Goal: Task Accomplishment & Management: Manage account settings

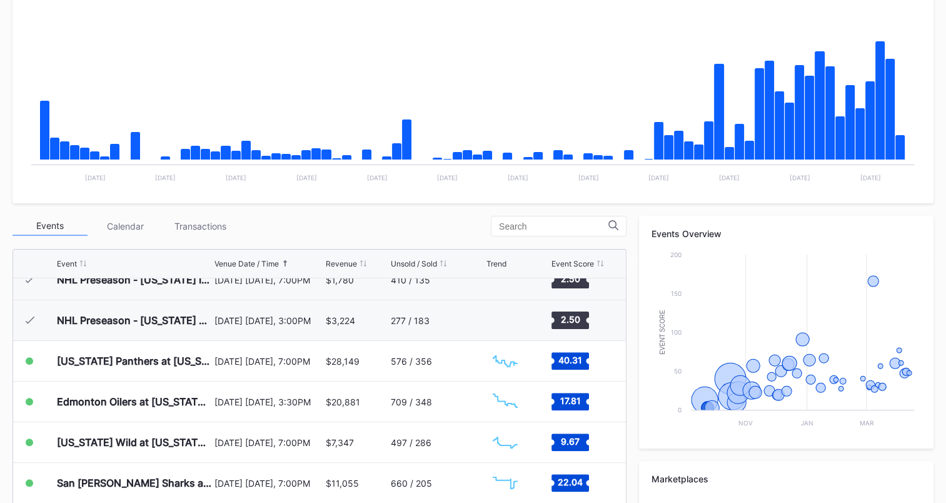
scroll to position [258, 0]
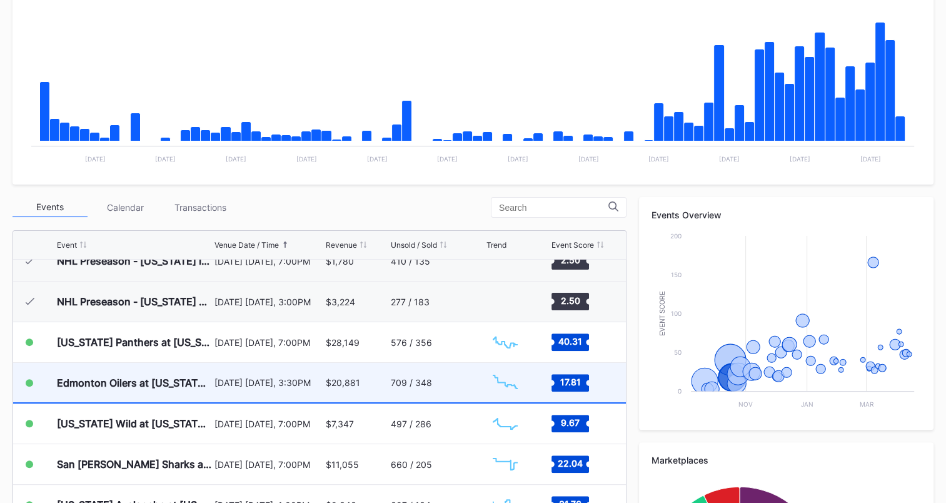
click at [372, 383] on div "$20,881" at bounding box center [357, 382] width 62 height 39
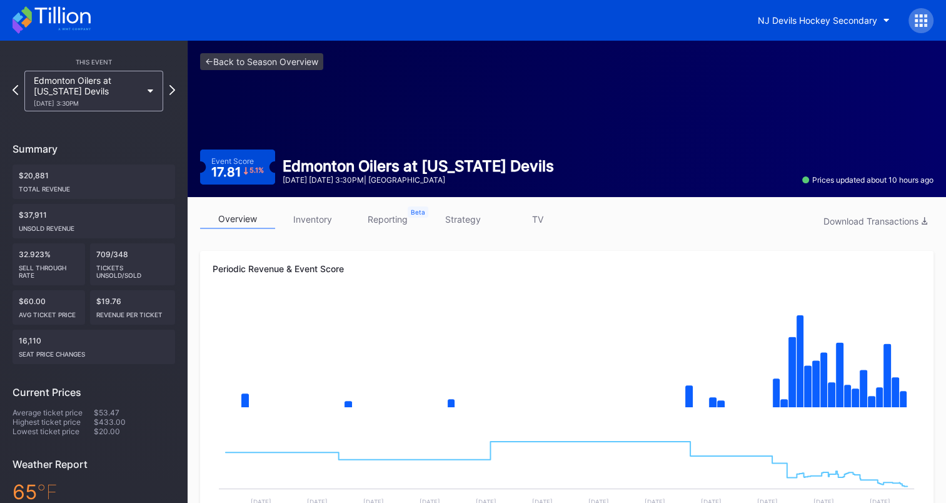
click at [324, 220] on link "inventory" at bounding box center [312, 219] width 75 height 19
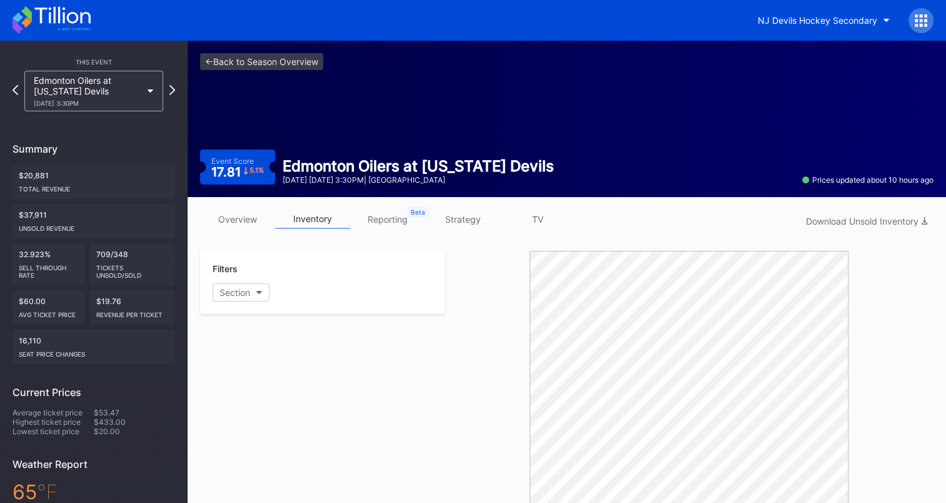
scroll to position [403, 0]
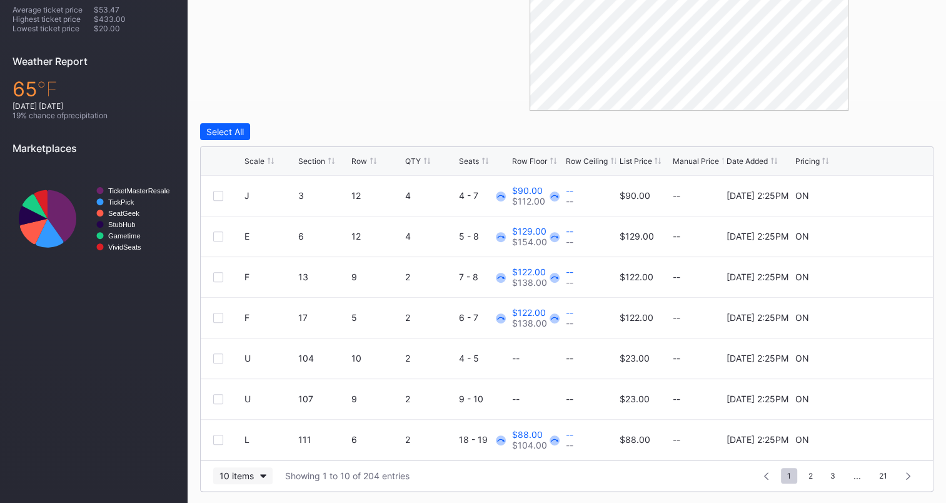
click at [235, 442] on button "10 items" at bounding box center [242, 475] width 59 height 17
click at [236, 442] on div "200 items" at bounding box center [243, 443] width 41 height 11
click at [591, 165] on div "Scale Section Row QTY Seats Row Floor Row Ceiling List Price Manual Price Date …" at bounding box center [567, 161] width 732 height 29
click at [591, 160] on div "Row Ceiling" at bounding box center [587, 160] width 42 height 9
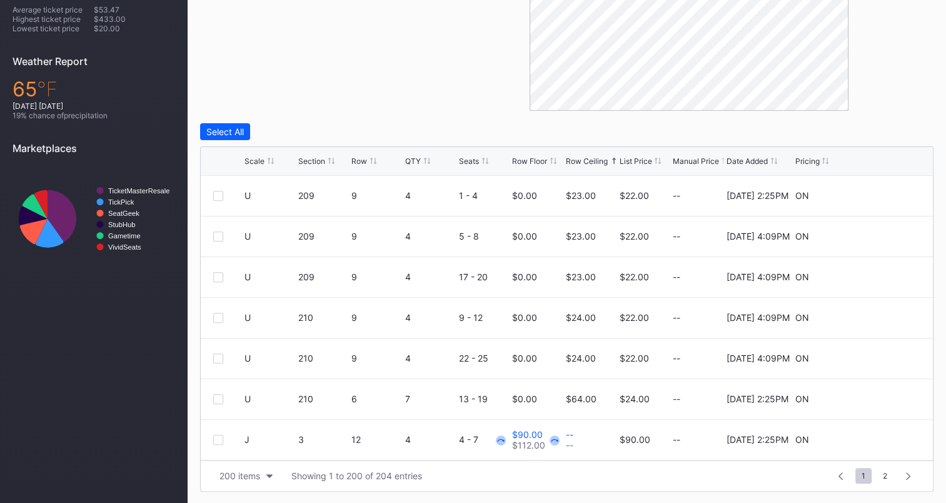
click at [637, 156] on div "List Price" at bounding box center [635, 160] width 33 height 9
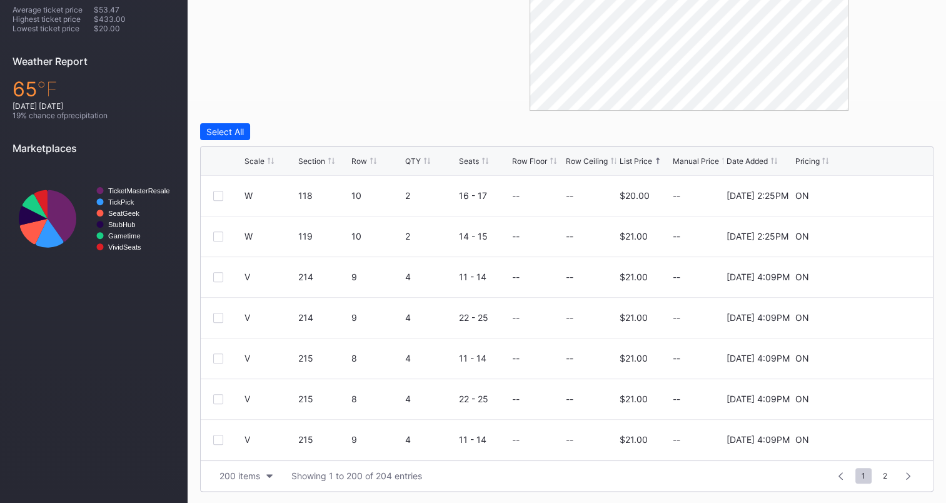
click at [588, 157] on div "Row Ceiling" at bounding box center [587, 160] width 42 height 9
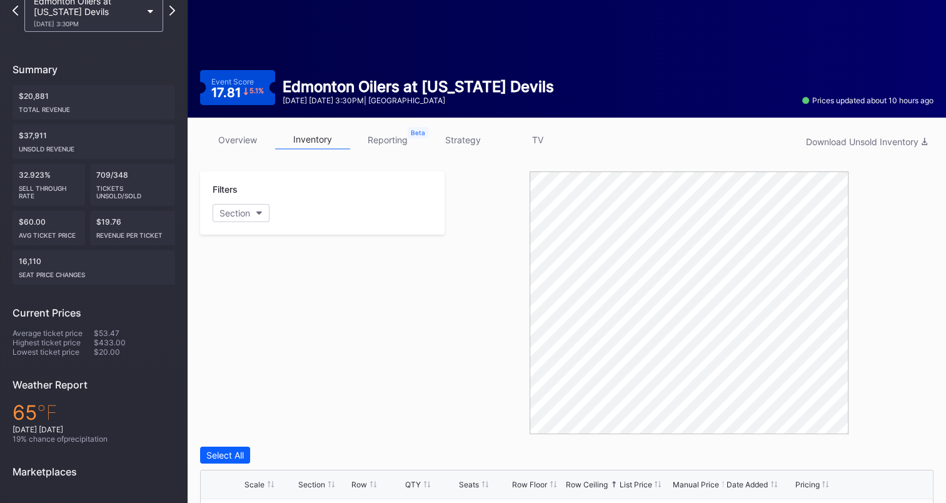
scroll to position [0, 0]
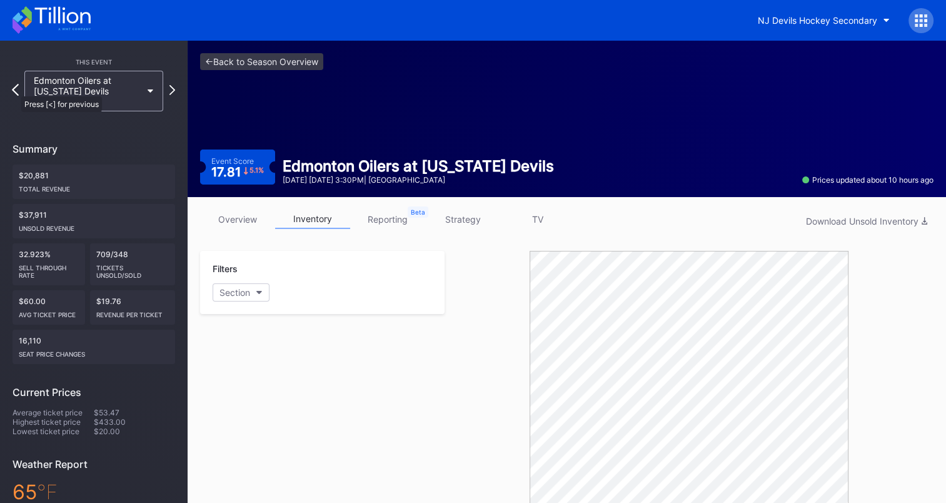
click at [15, 90] on icon at bounding box center [15, 90] width 7 height 12
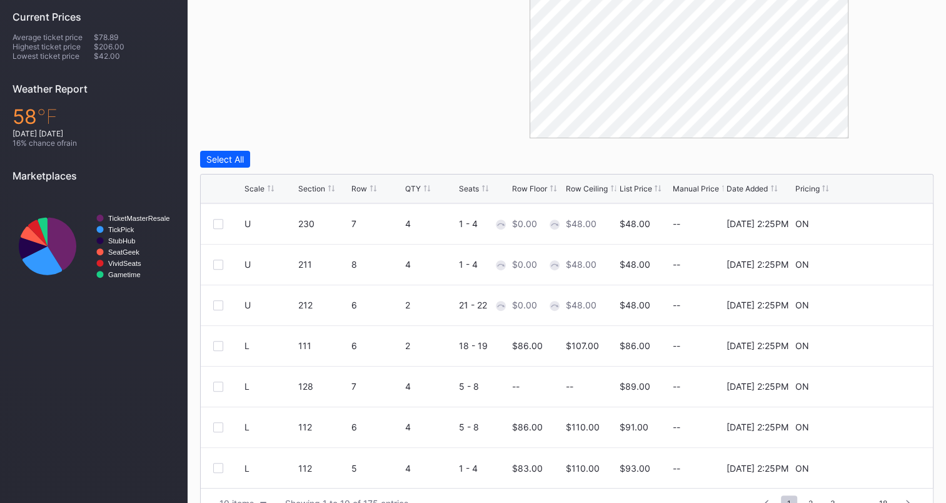
scroll to position [403, 0]
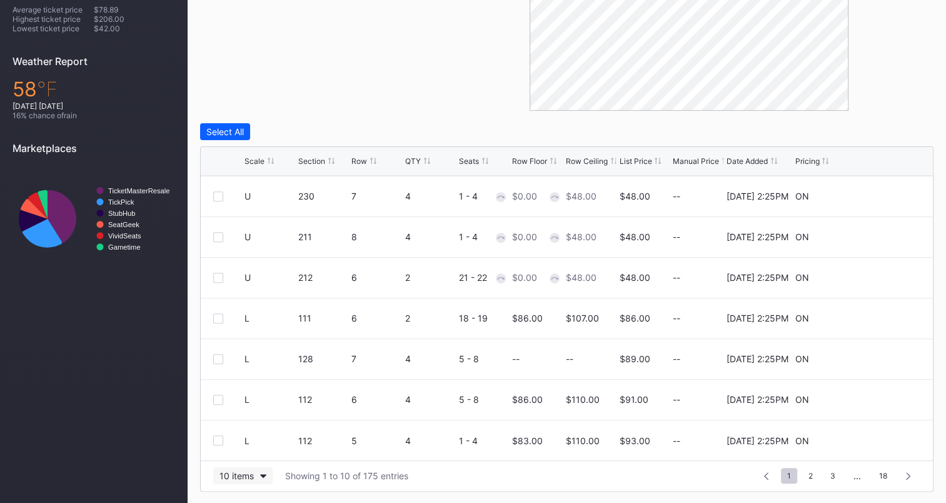
click at [235, 442] on div "10 items" at bounding box center [237, 475] width 34 height 11
click at [245, 442] on div "200 items" at bounding box center [243, 443] width 41 height 11
click at [593, 160] on div "Row Ceiling" at bounding box center [587, 160] width 42 height 9
click at [593, 163] on div "Row Ceiling" at bounding box center [587, 160] width 42 height 9
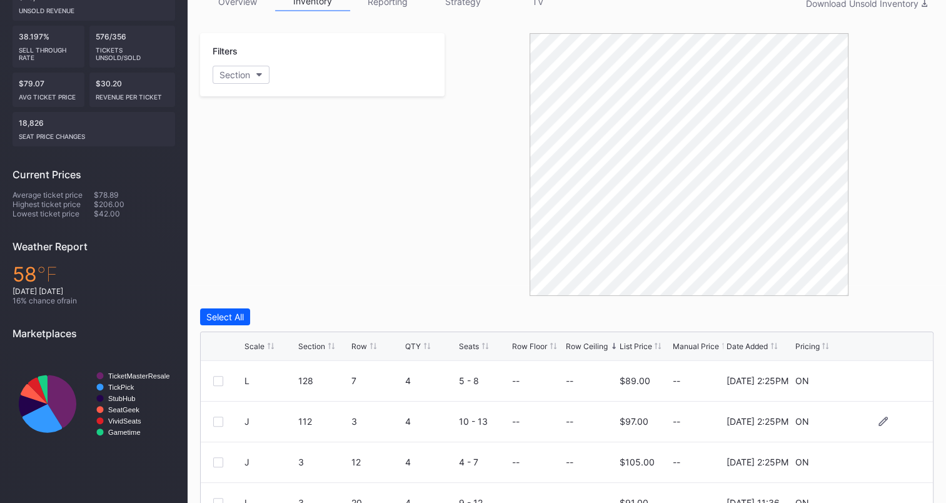
scroll to position [215, 0]
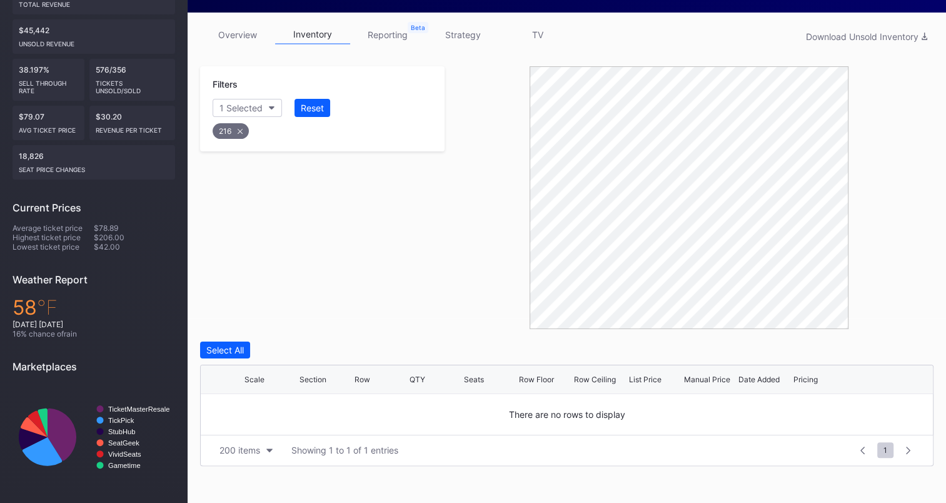
click at [600, 55] on div "overview inventory reporting strategy TV Download Unsold Inventory Filters 1 Se…" at bounding box center [567, 246] width 759 height 466
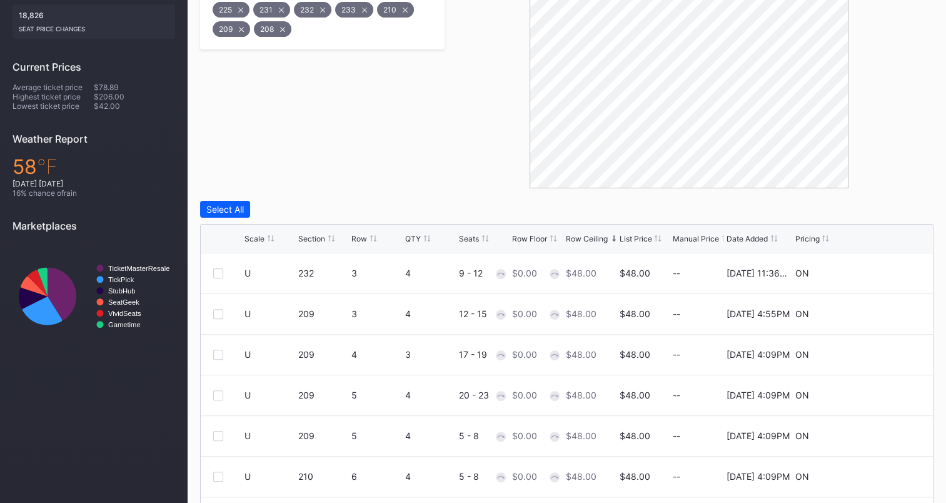
scroll to position [403, 0]
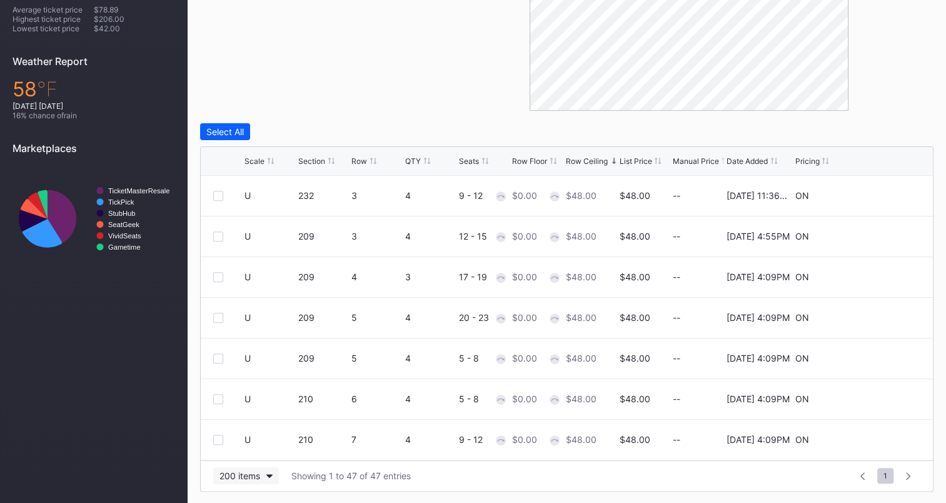
click at [263, 442] on button "200 items" at bounding box center [246, 475] width 66 height 17
click at [261, 442] on div "200 items" at bounding box center [244, 443] width 42 height 11
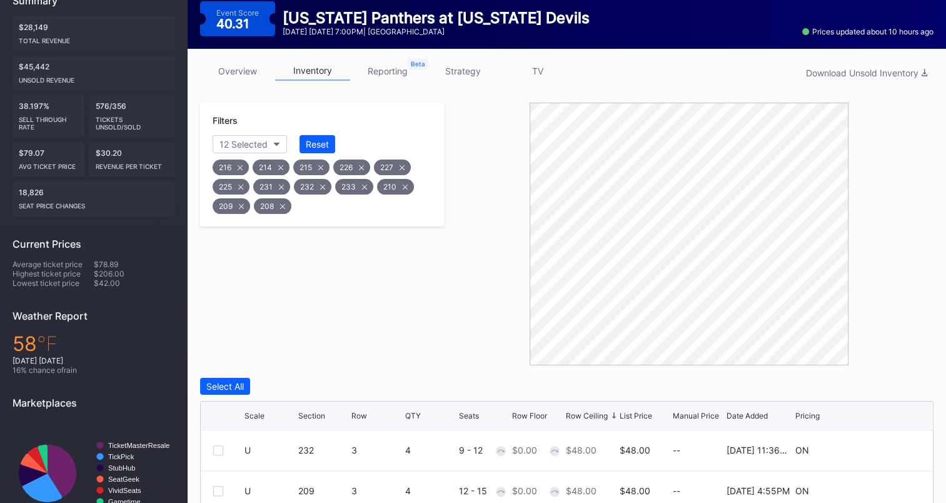
scroll to position [216, 0]
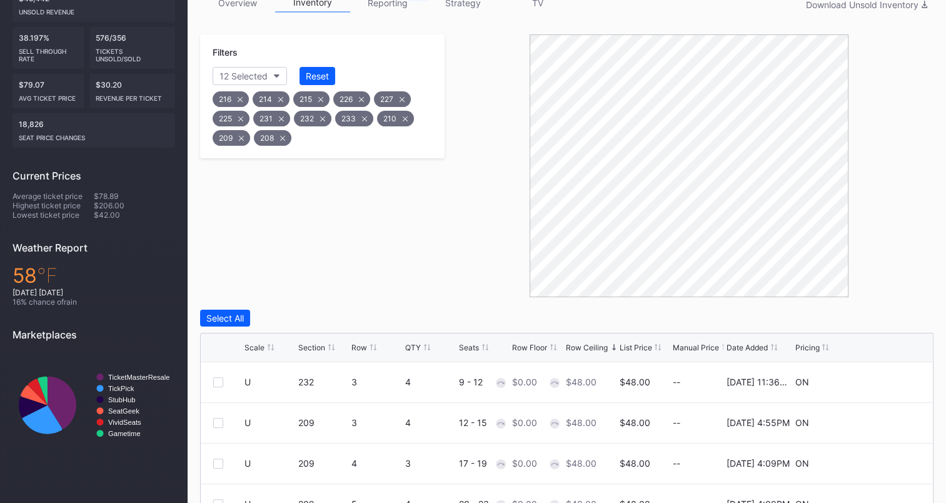
click at [365, 199] on div "Filters 12 Selected Reset 216 214 215 226 227 225 231 232 233 210 209 208" at bounding box center [322, 165] width 245 height 263
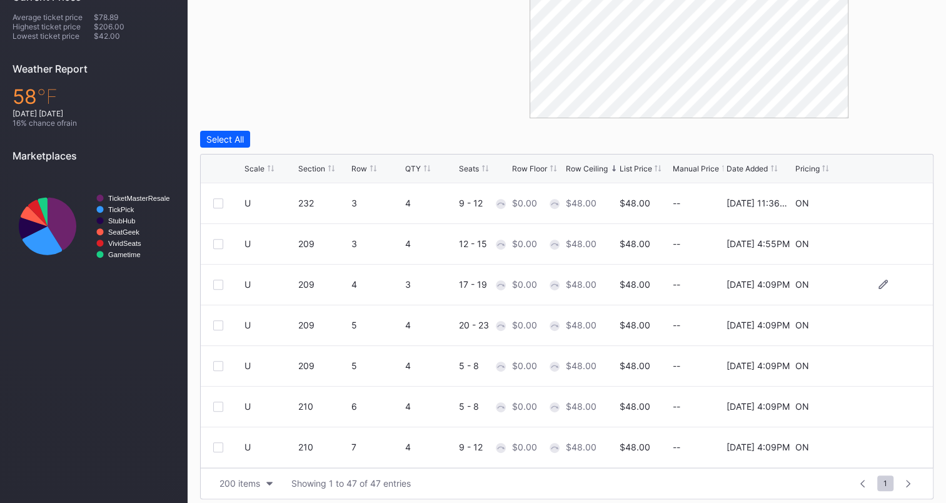
scroll to position [403, 0]
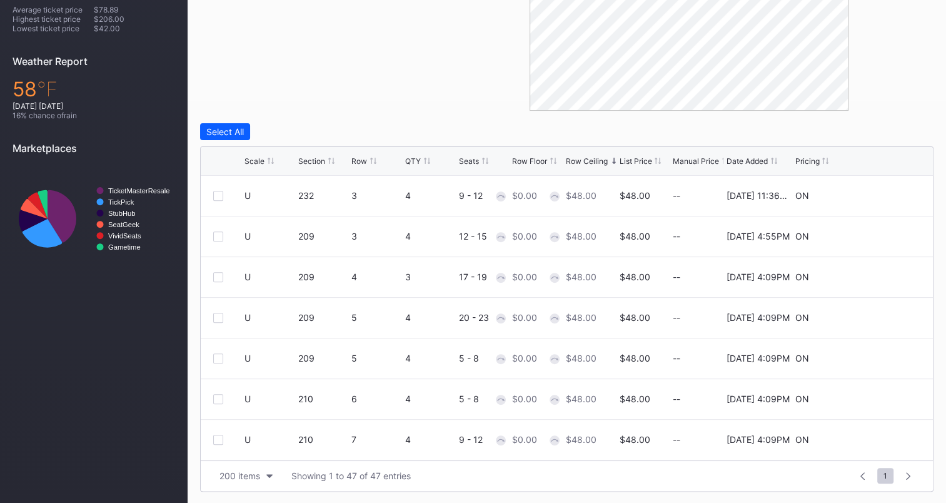
click at [357, 160] on div "Row" at bounding box center [360, 160] width 16 height 9
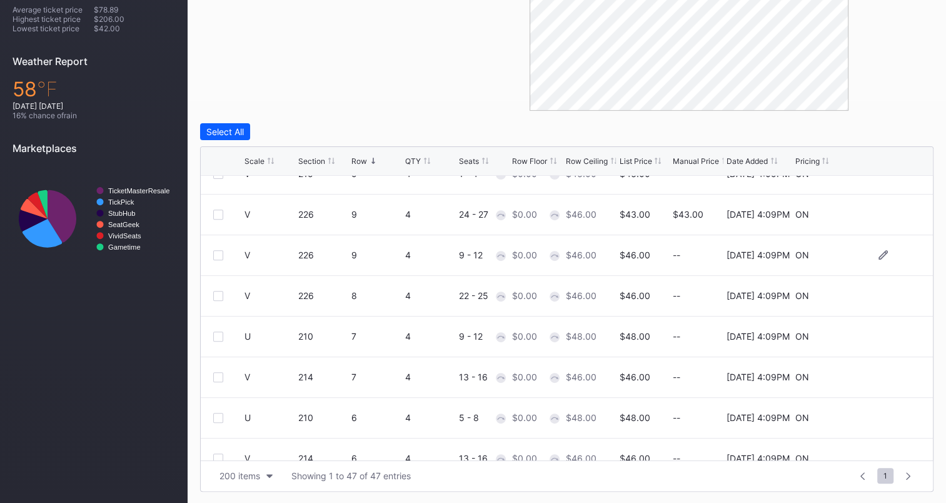
scroll to position [125, 0]
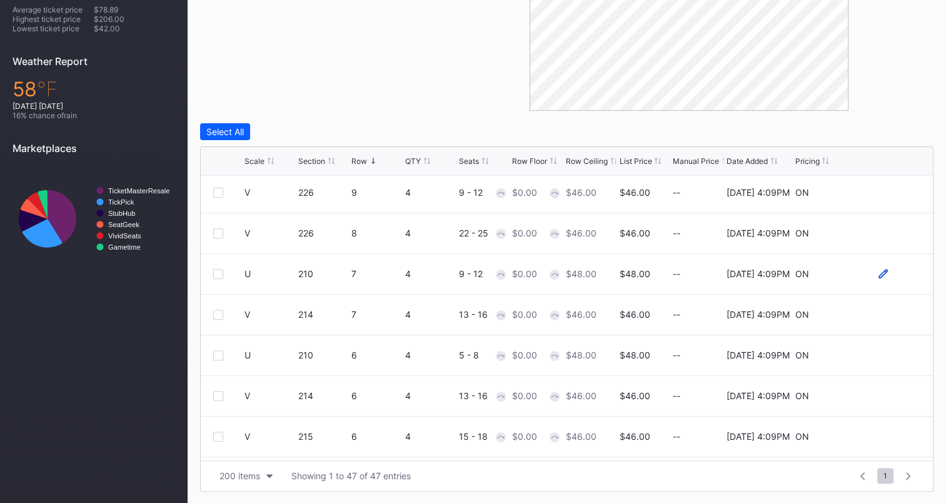
click at [879, 270] on icon at bounding box center [883, 273] width 9 height 9
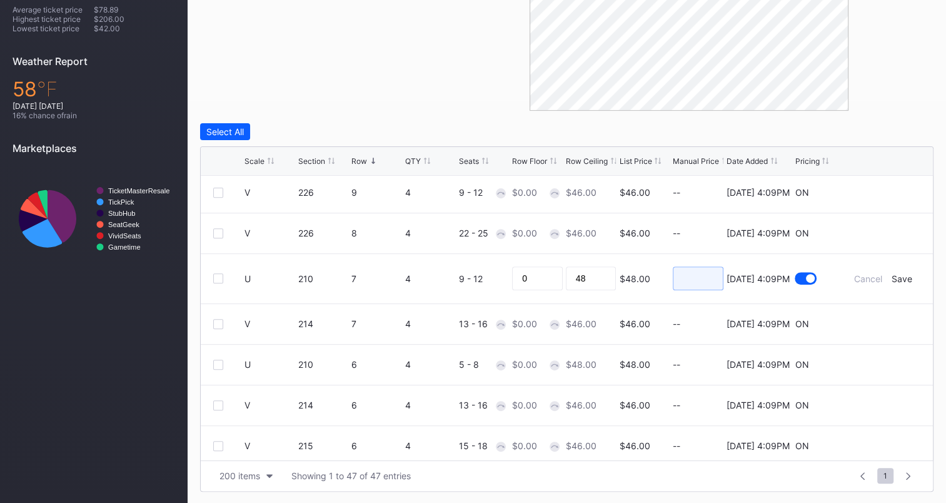
click at [695, 280] on input at bounding box center [698, 278] width 51 height 24
click at [589, 280] on input "48" at bounding box center [591, 278] width 51 height 24
type input "42"
click at [893, 273] on div "Save" at bounding box center [902, 278] width 21 height 11
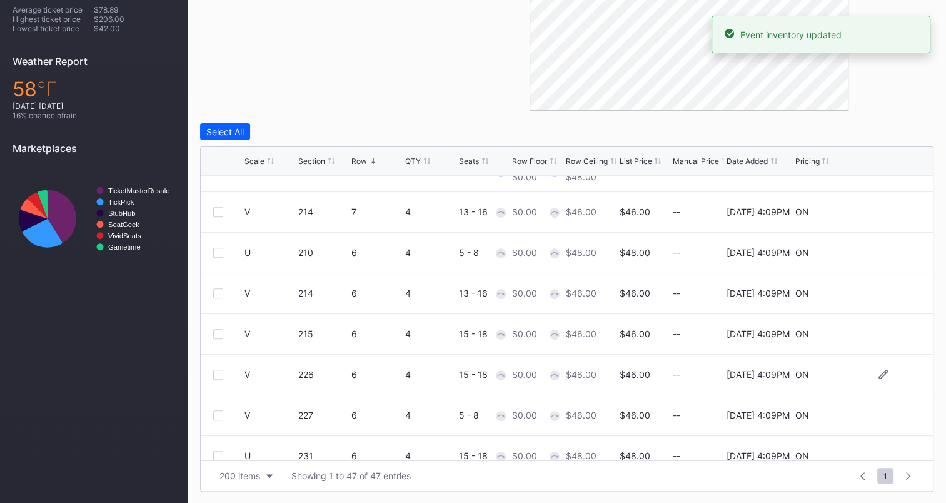
scroll to position [250, 0]
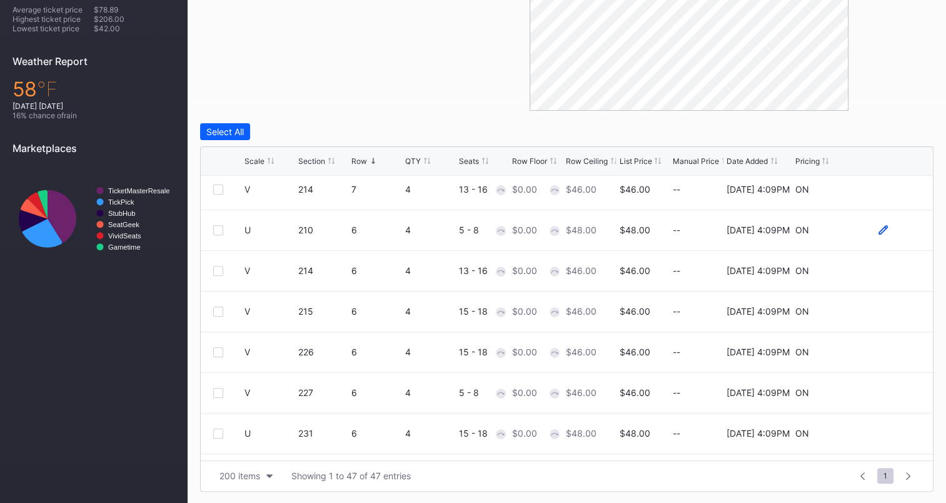
click at [879, 226] on icon at bounding box center [883, 229] width 9 height 9
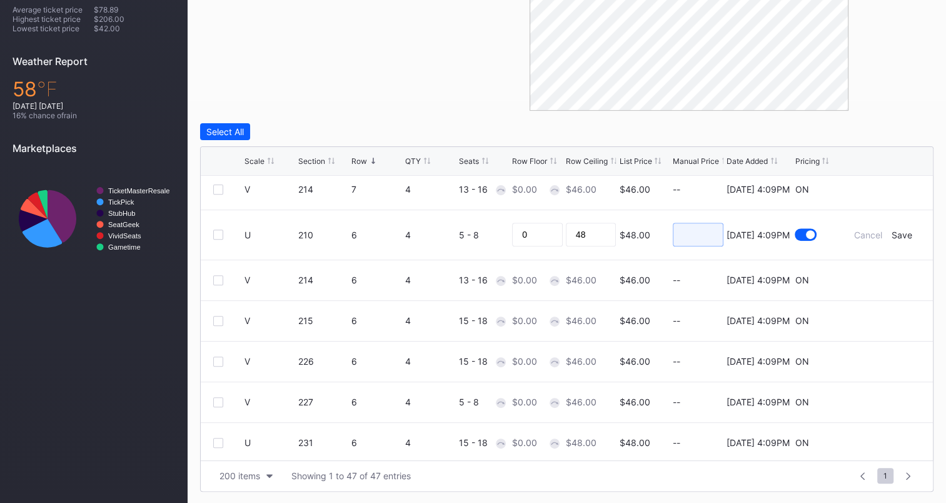
click at [691, 230] on input at bounding box center [698, 235] width 51 height 24
click at [587, 235] on input "48" at bounding box center [591, 235] width 51 height 24
type input "42"
click at [892, 231] on div "Save" at bounding box center [902, 235] width 21 height 11
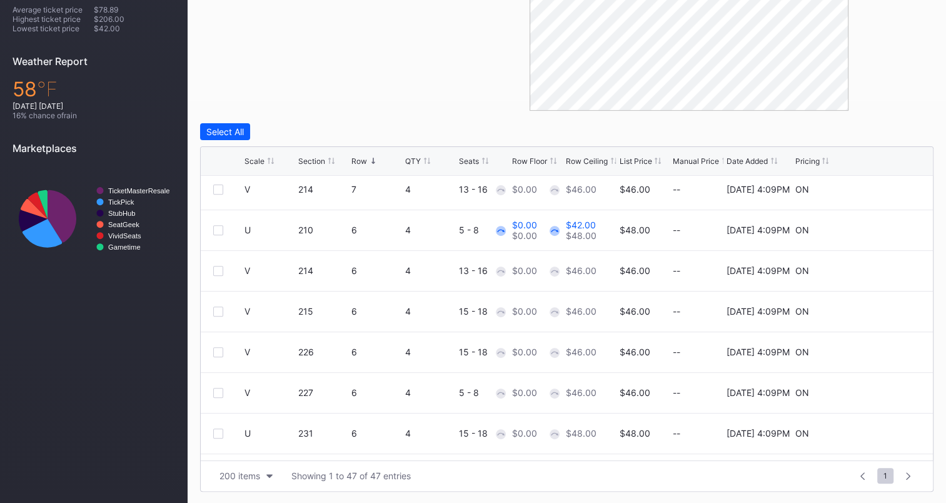
scroll to position [313, 0]
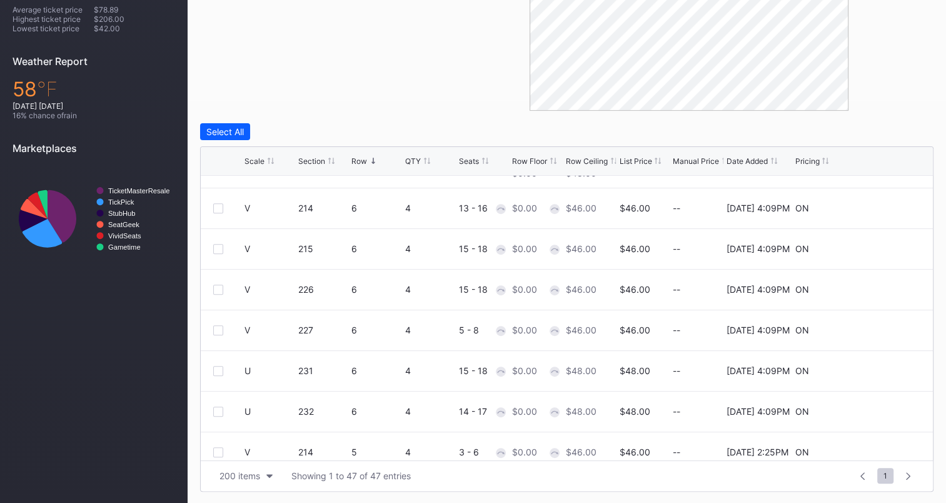
click at [494, 114] on div "Filters 12 Selected Reset 216 214 215 226 227 225 231 232 233 210 209 208 Selec…" at bounding box center [567, 170] width 734 height 644
click at [260, 442] on div "200 items" at bounding box center [240, 475] width 41 height 11
click at [319, 442] on div "Showing 1 to 47 of 47 entries" at bounding box center [350, 475] width 119 height 11
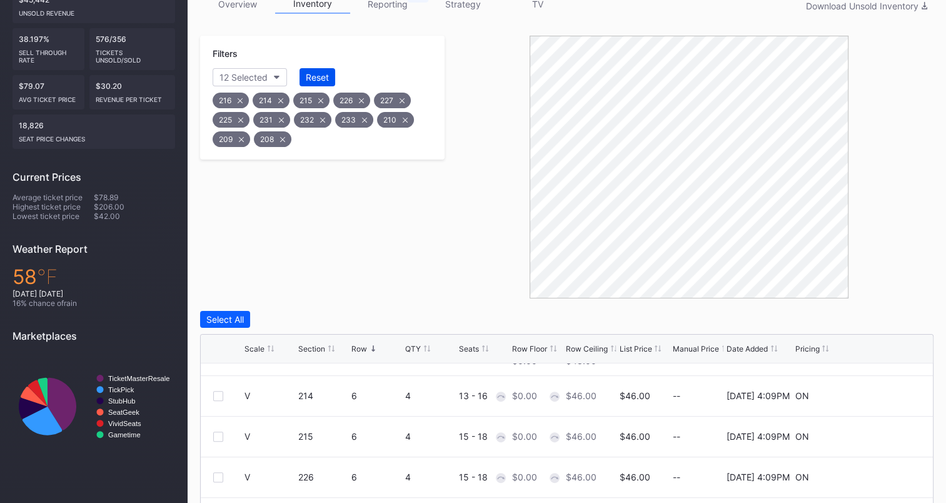
click at [330, 69] on button "Reset" at bounding box center [318, 77] width 36 height 18
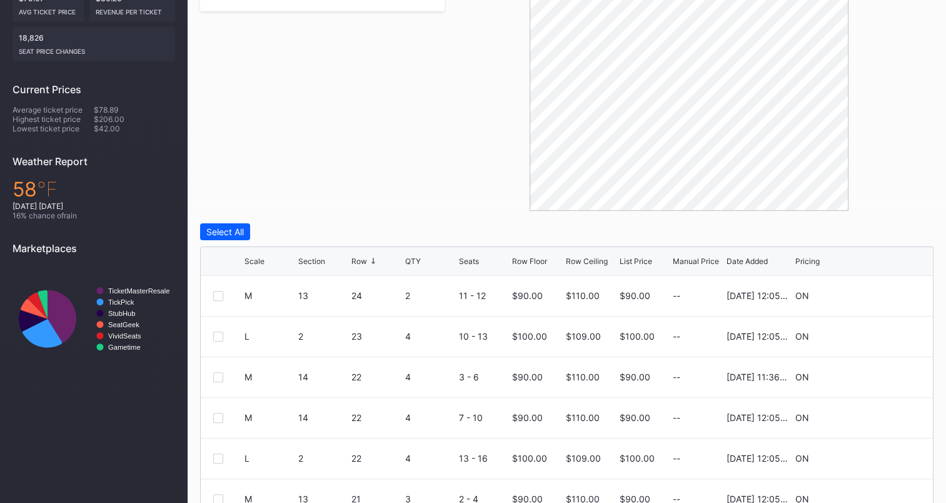
scroll to position [403, 0]
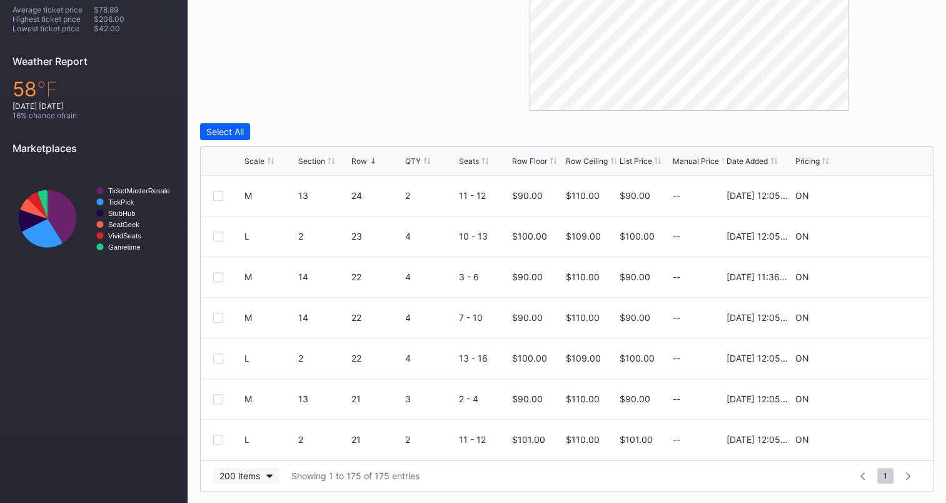
click at [261, 442] on button "200 items" at bounding box center [246, 475] width 66 height 17
click at [258, 437] on div "200 items" at bounding box center [243, 443] width 61 height 23
click at [592, 160] on div "Row Ceiling" at bounding box center [587, 160] width 42 height 9
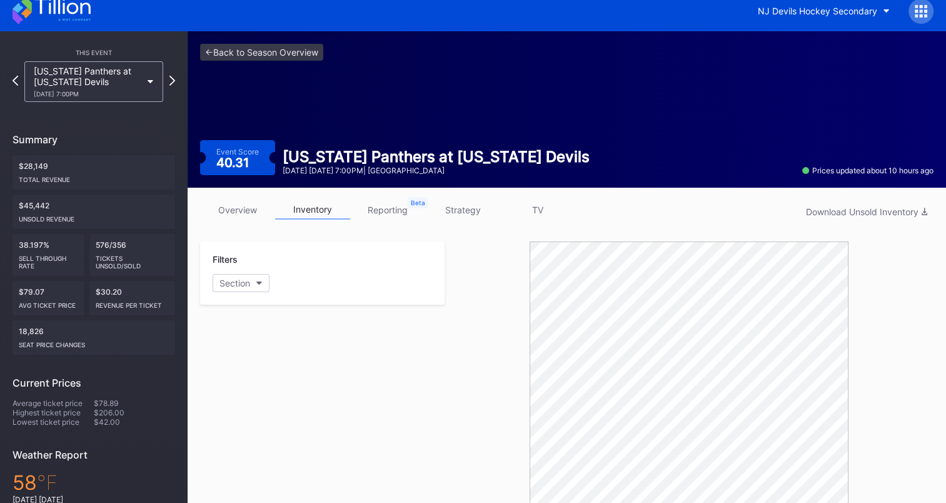
scroll to position [0, 0]
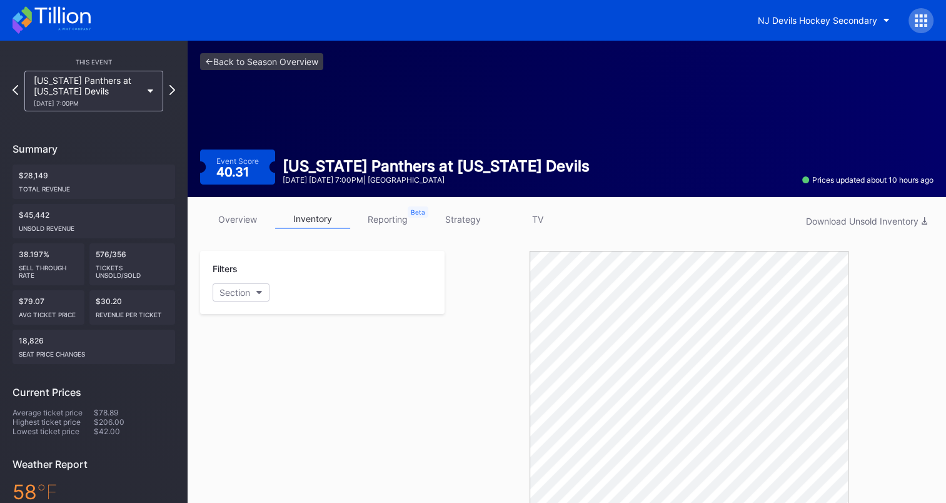
click at [49, 16] on icon at bounding box center [62, 15] width 56 height 17
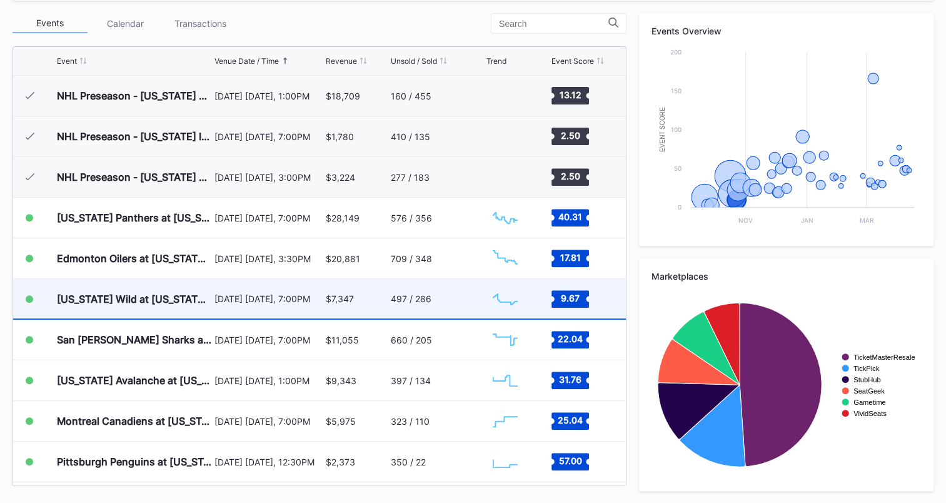
click at [307, 293] on div "[DATE] [DATE], 7:00PM" at bounding box center [269, 298] width 108 height 11
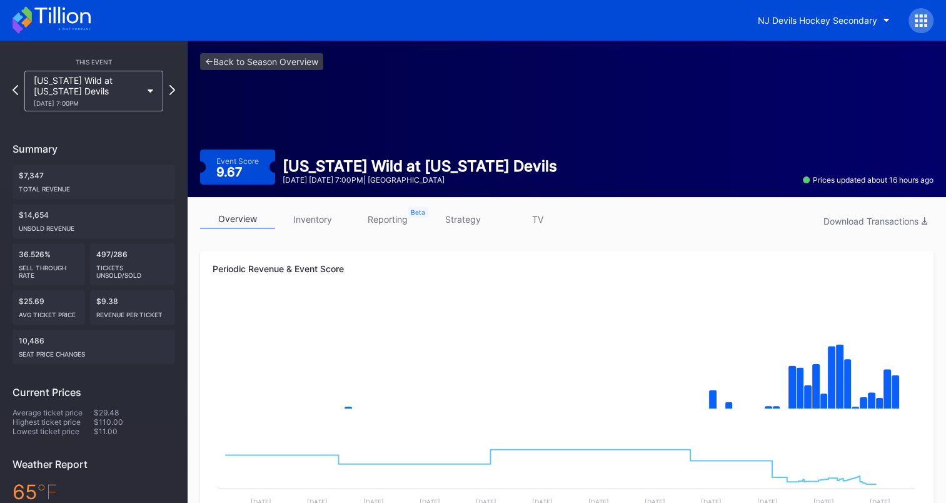
click at [306, 218] on link "inventory" at bounding box center [312, 219] width 75 height 19
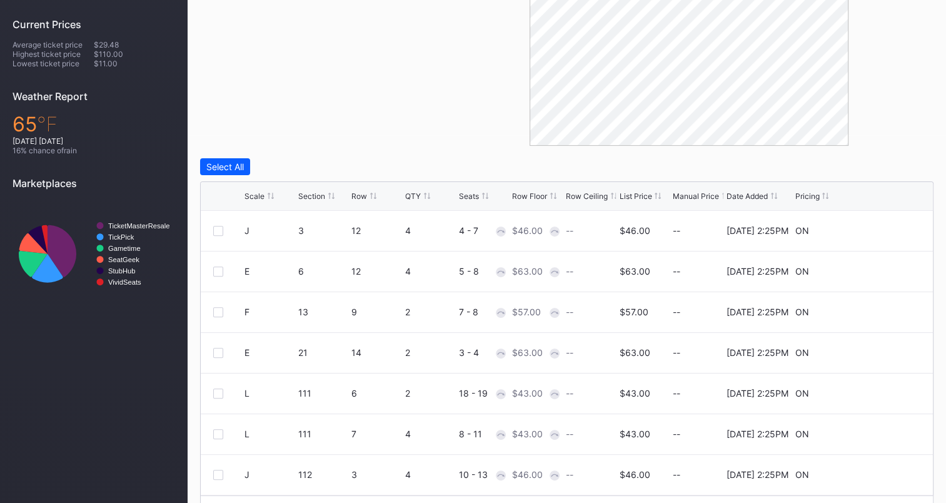
scroll to position [403, 0]
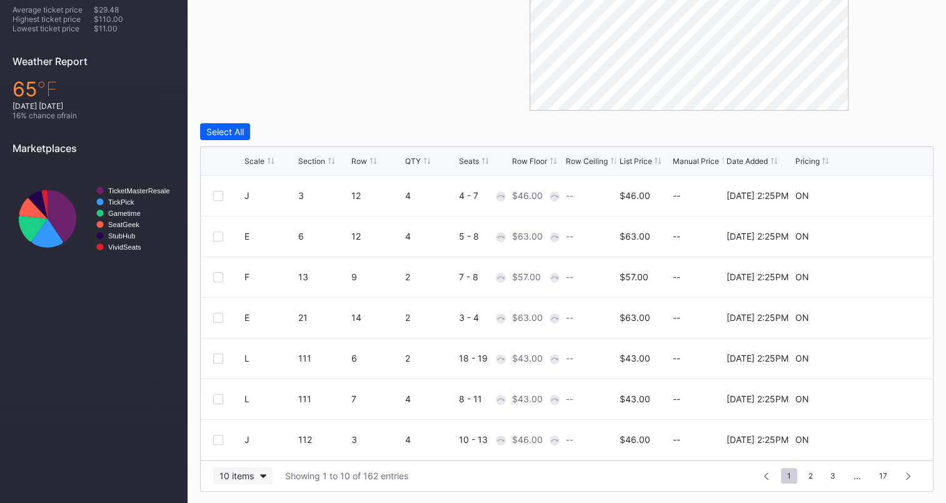
click at [236, 442] on div "10 items" at bounding box center [237, 475] width 34 height 11
click at [236, 442] on div "200 items" at bounding box center [242, 443] width 59 height 23
click at [635, 165] on div "Scale Section Row QTY Seats Row Floor Row Ceiling List Price Manual Price Date …" at bounding box center [567, 161] width 732 height 29
click at [637, 160] on div "List Price" at bounding box center [635, 160] width 33 height 9
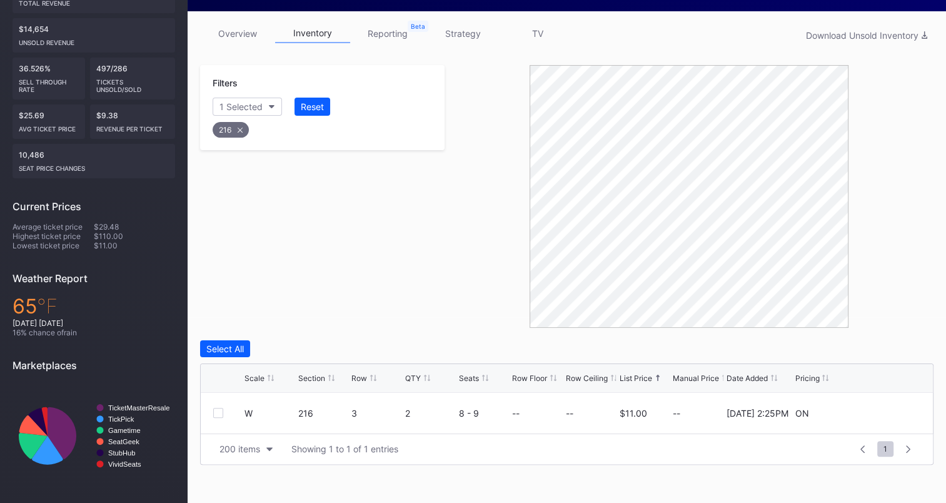
scroll to position [185, 0]
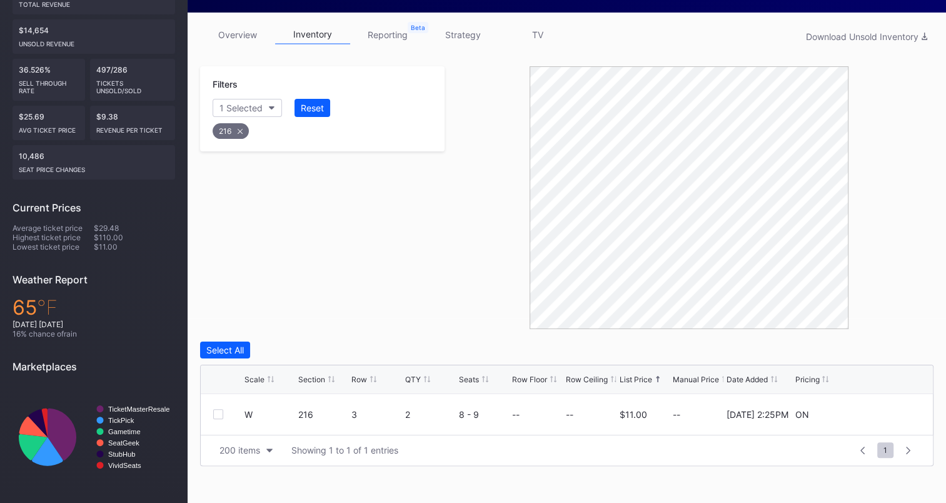
click at [595, 51] on div "overview inventory reporting strategy TV Download Unsold Inventory Filters 1 Se…" at bounding box center [567, 246] width 759 height 466
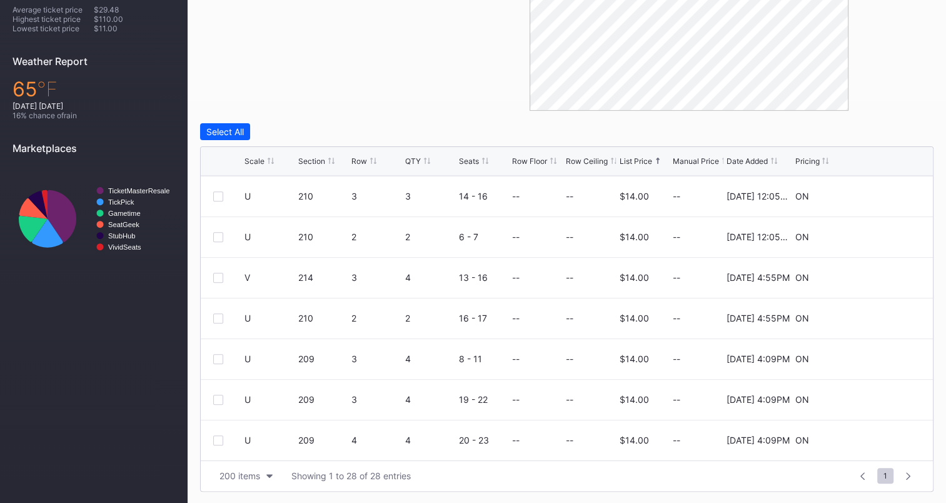
scroll to position [626, 0]
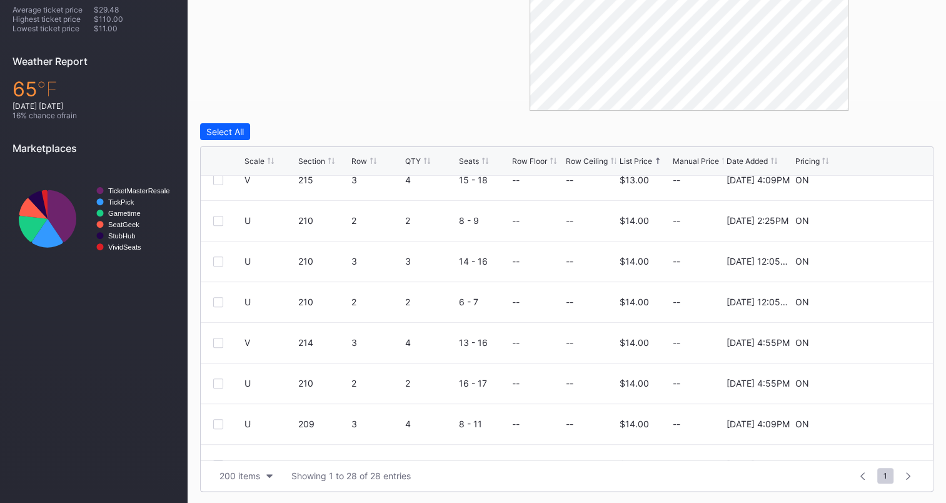
click at [363, 159] on div "Row" at bounding box center [360, 160] width 16 height 9
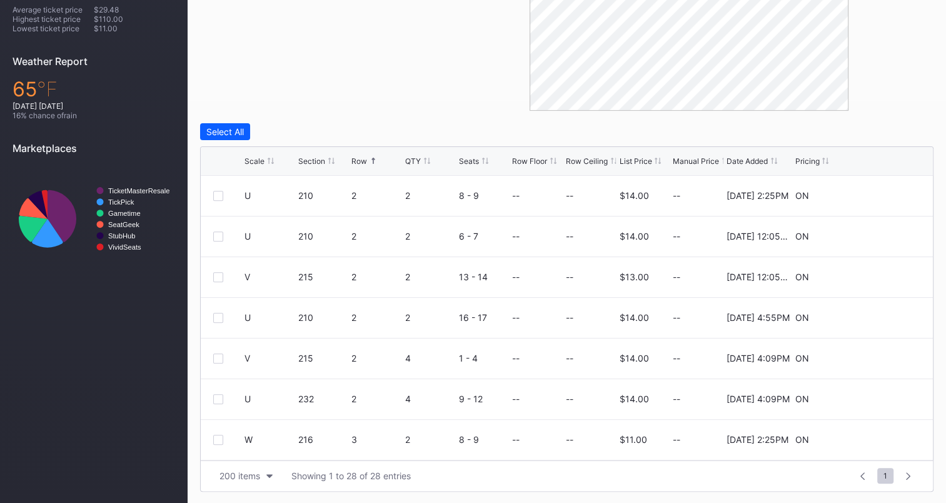
click at [360, 160] on div "Row" at bounding box center [360, 160] width 16 height 9
click at [879, 193] on icon at bounding box center [883, 195] width 9 height 9
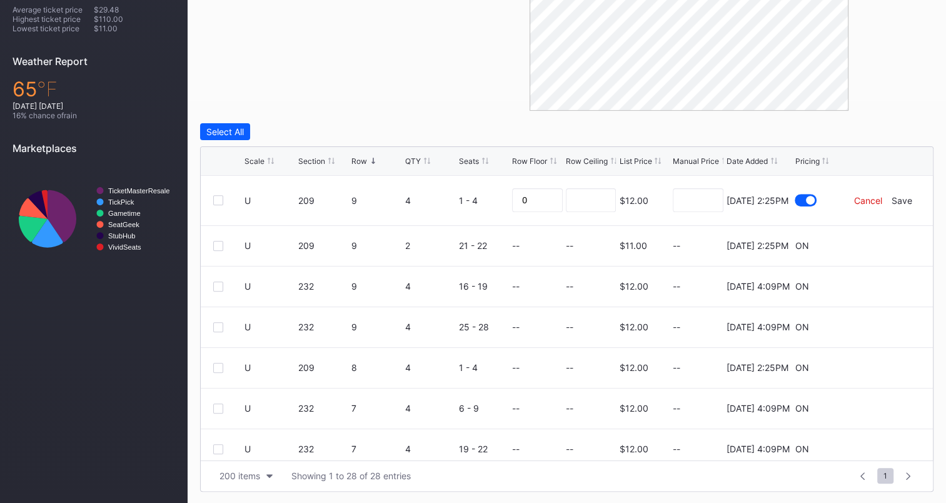
click at [857, 195] on div "Cancel" at bounding box center [868, 200] width 28 height 11
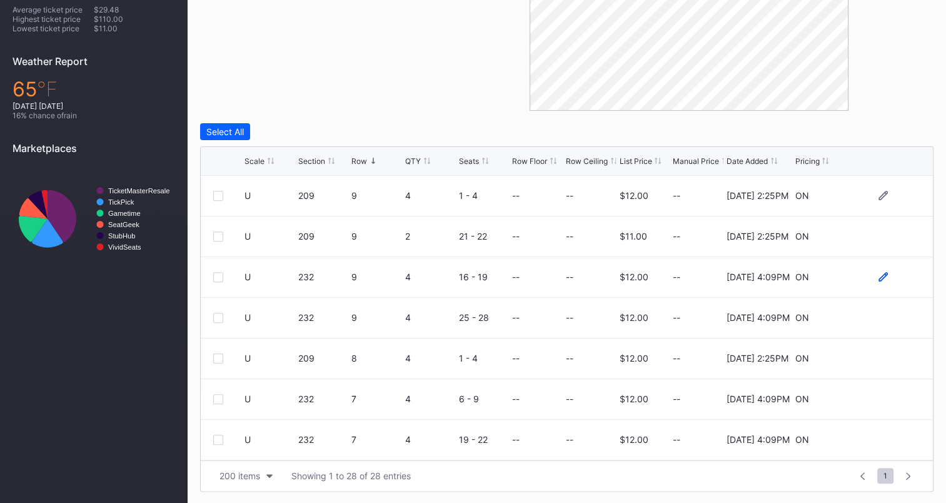
click at [879, 275] on icon at bounding box center [883, 276] width 9 height 9
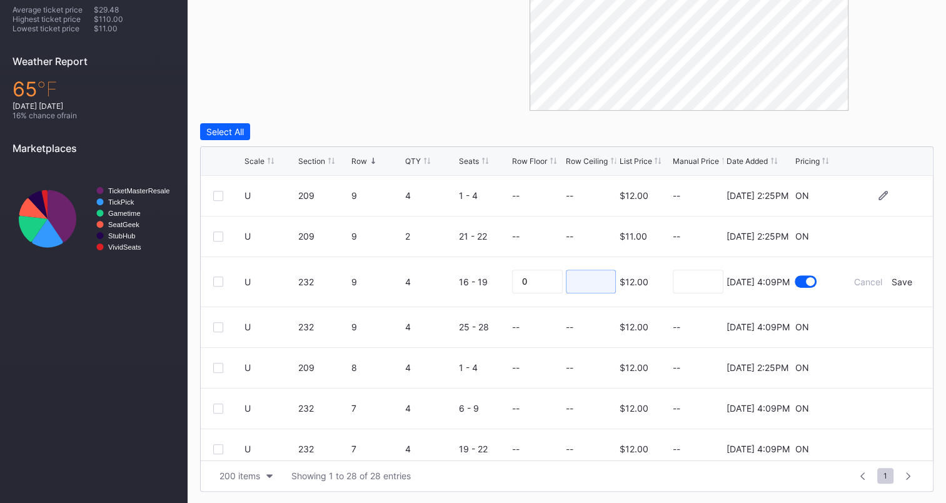
click at [595, 283] on input at bounding box center [591, 282] width 51 height 24
click at [702, 276] on input at bounding box center [698, 282] width 51 height 24
type input "0"
type input "9"
click at [892, 279] on div "Save" at bounding box center [902, 281] width 21 height 11
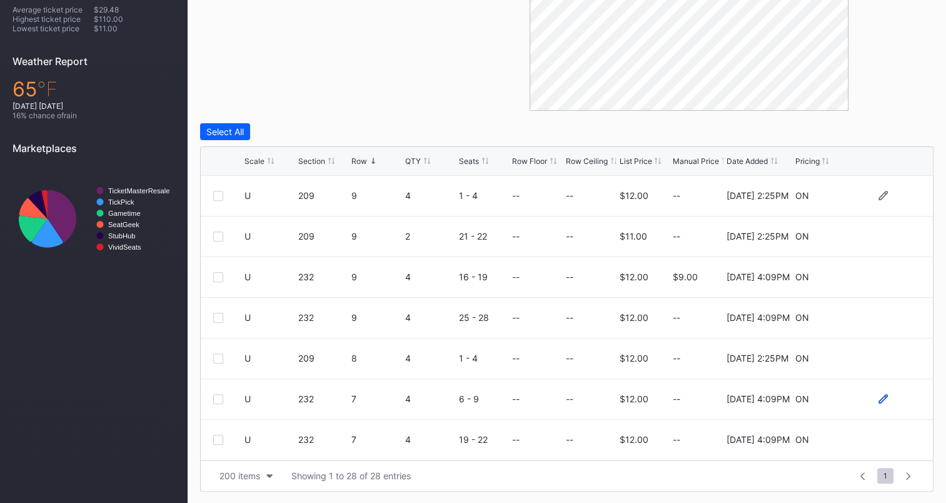
click at [879, 397] on icon at bounding box center [883, 398] width 9 height 9
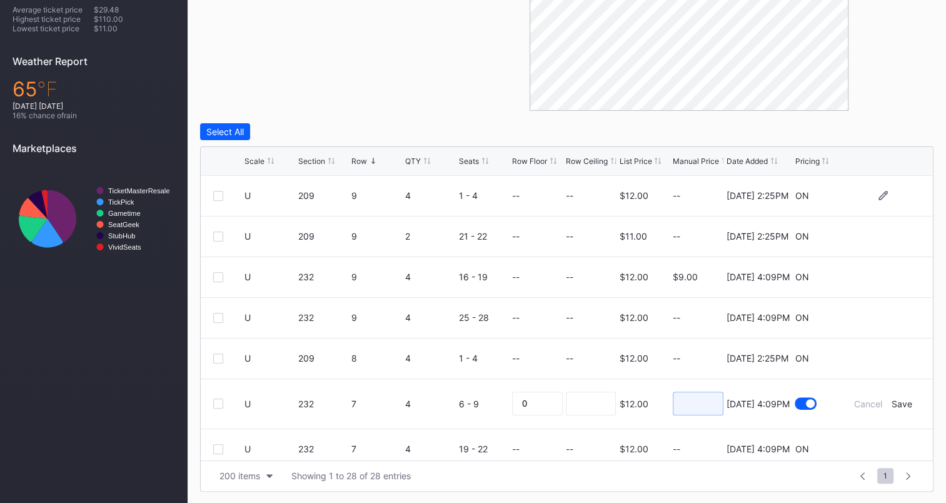
click at [679, 400] on input at bounding box center [698, 404] width 51 height 24
type input "11"
click at [898, 400] on div "Save" at bounding box center [902, 403] width 21 height 11
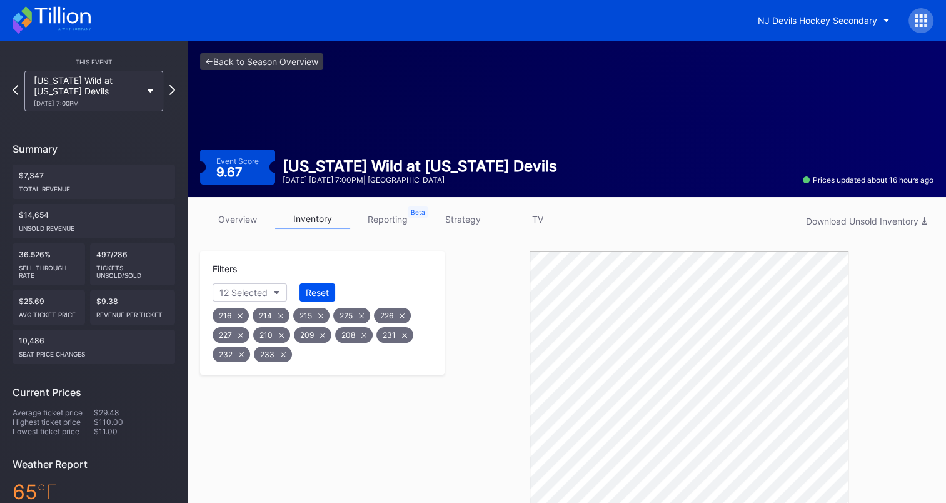
click at [314, 290] on div "Reset" at bounding box center [317, 292] width 23 height 11
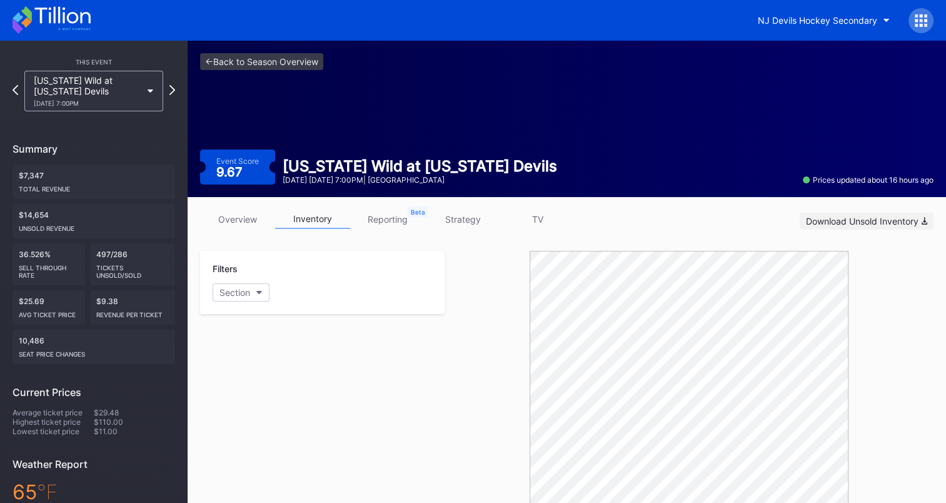
click at [866, 222] on div "Download Unsold Inventory" at bounding box center [866, 221] width 121 height 11
click at [15, 86] on icon at bounding box center [15, 90] width 7 height 12
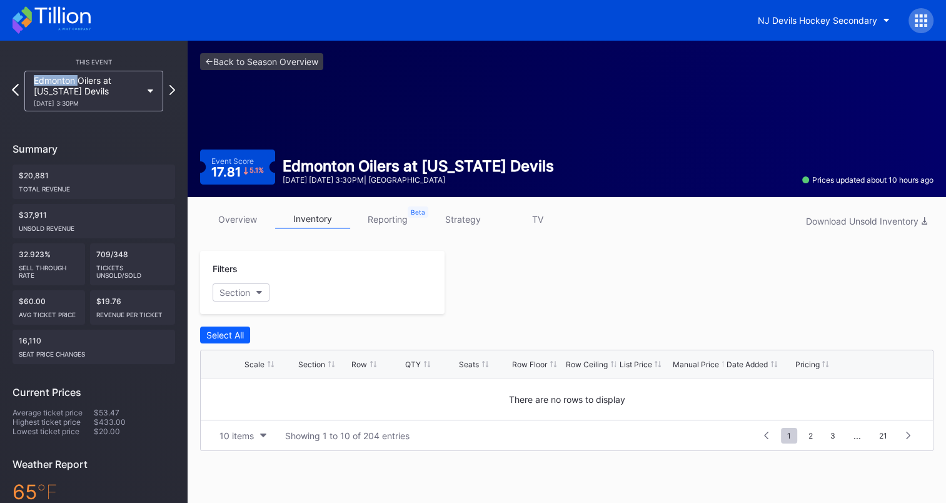
click at [15, 86] on icon at bounding box center [15, 90] width 7 height 12
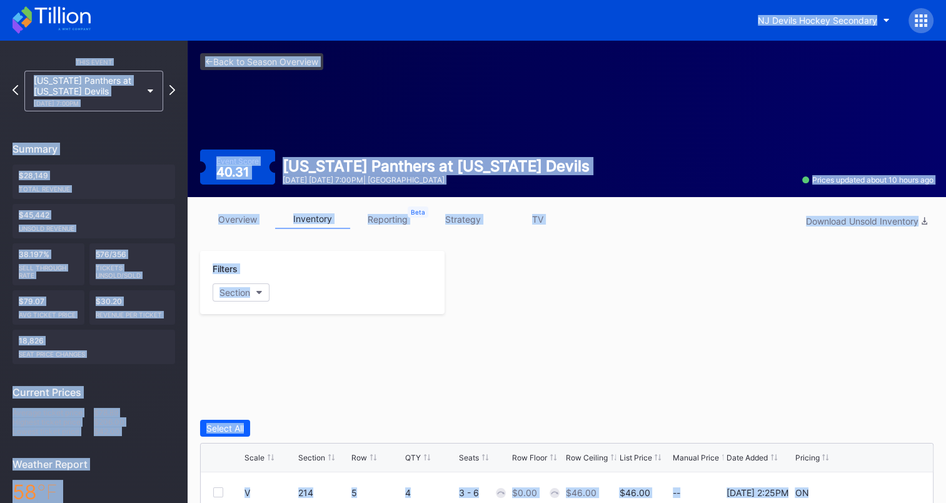
click at [15, 86] on icon at bounding box center [16, 90] width 6 height 10
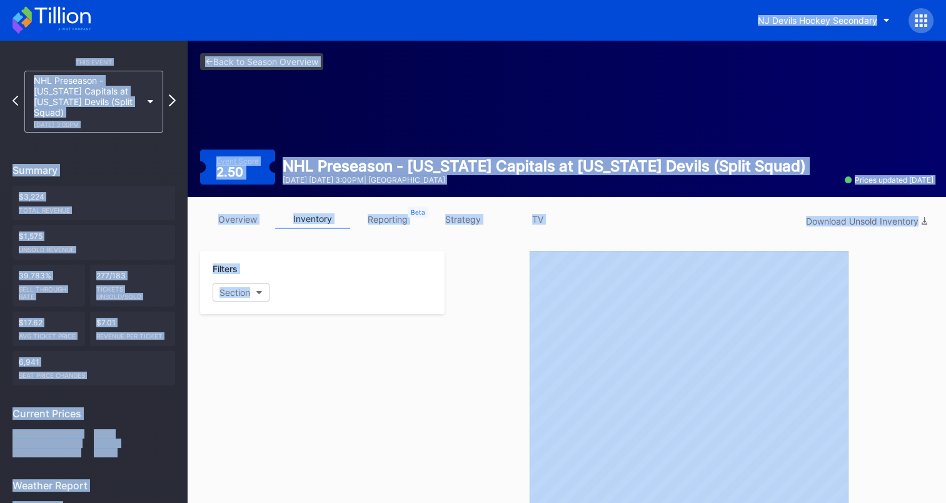
drag, startPoint x: 15, startPoint y: 86, endPoint x: 170, endPoint y: 98, distance: 155.5
click at [170, 98] on div "NHL Preseason - [US_STATE] Capitals at [US_STATE] Devils (Split Squad) [DATE] 3…" at bounding box center [94, 102] width 163 height 62
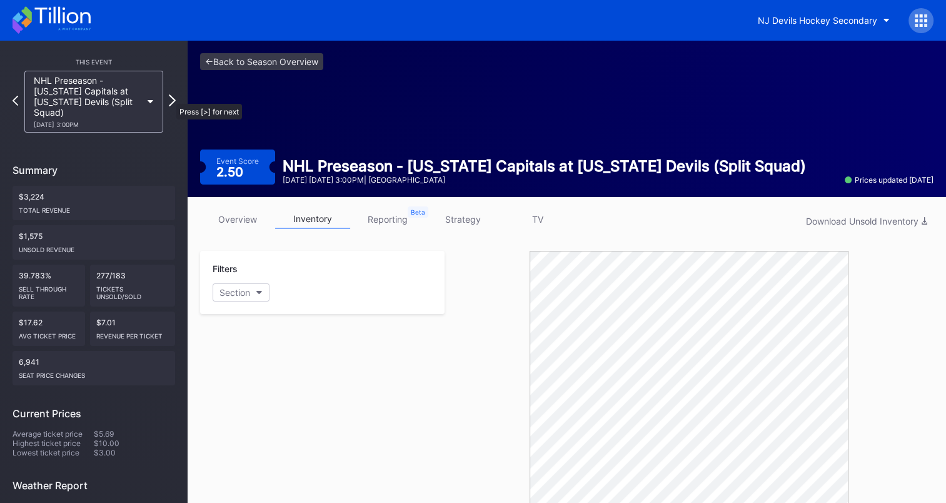
click at [170, 98] on icon at bounding box center [172, 100] width 7 height 12
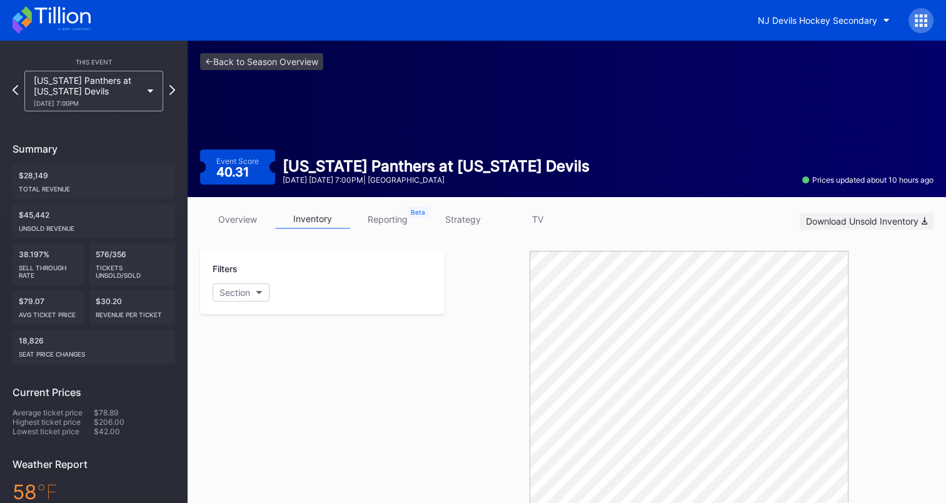
click at [891, 219] on div "Download Unsold Inventory" at bounding box center [866, 221] width 121 height 11
drag, startPoint x: 506, startPoint y: 265, endPoint x: 525, endPoint y: 270, distance: 20.0
click at [506, 265] on div at bounding box center [689, 382] width 489 height 263
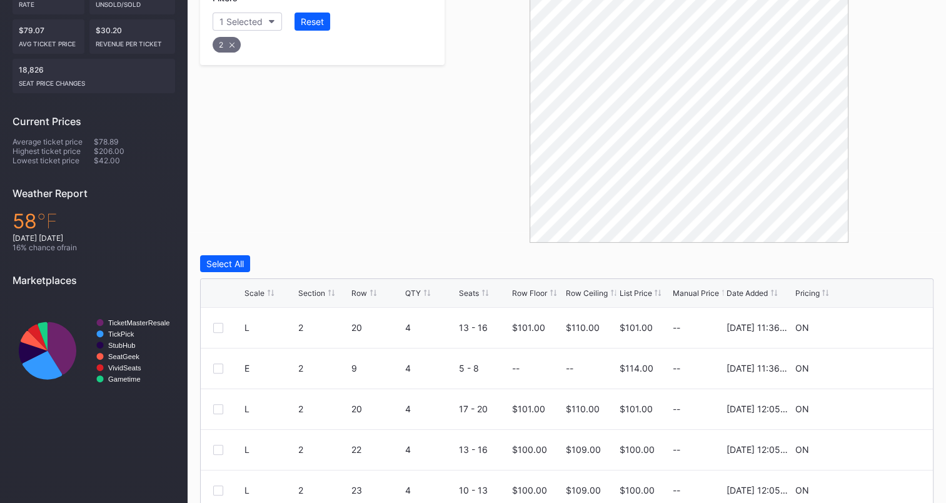
scroll to position [403, 0]
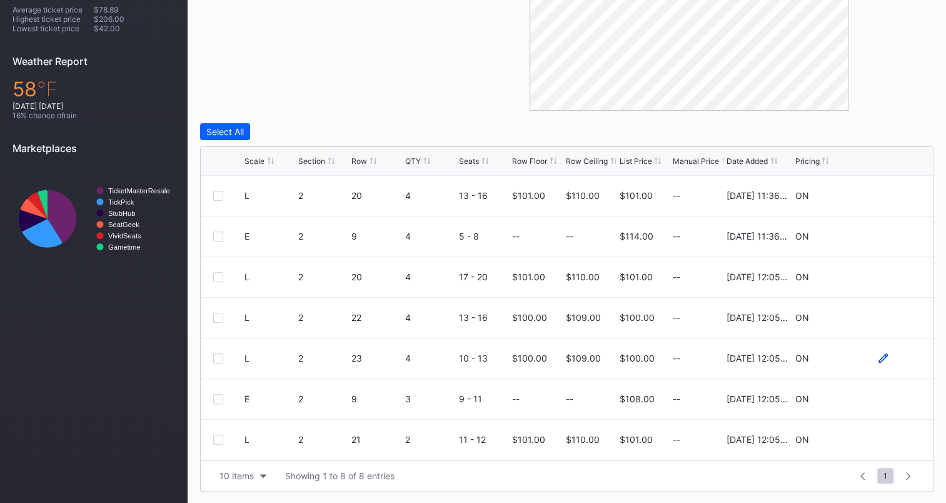
click at [879, 353] on icon at bounding box center [883, 357] width 9 height 9
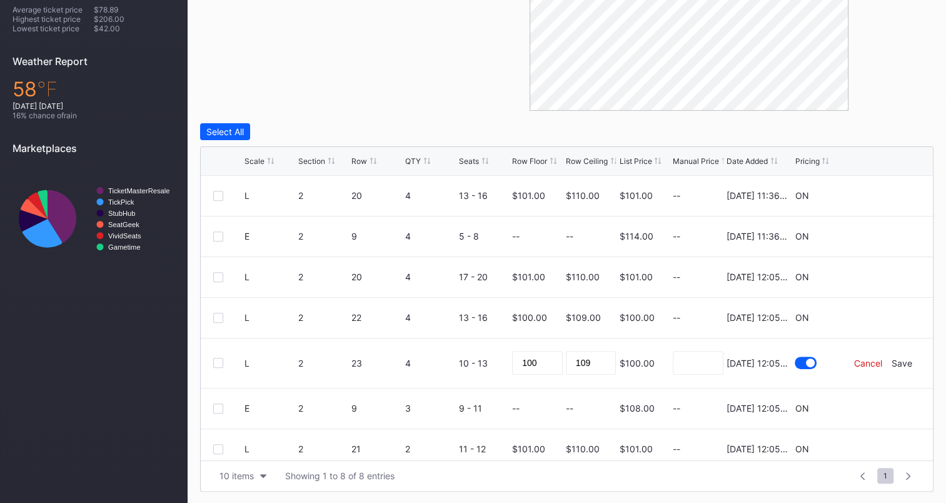
click at [854, 358] on div "Cancel" at bounding box center [868, 363] width 28 height 11
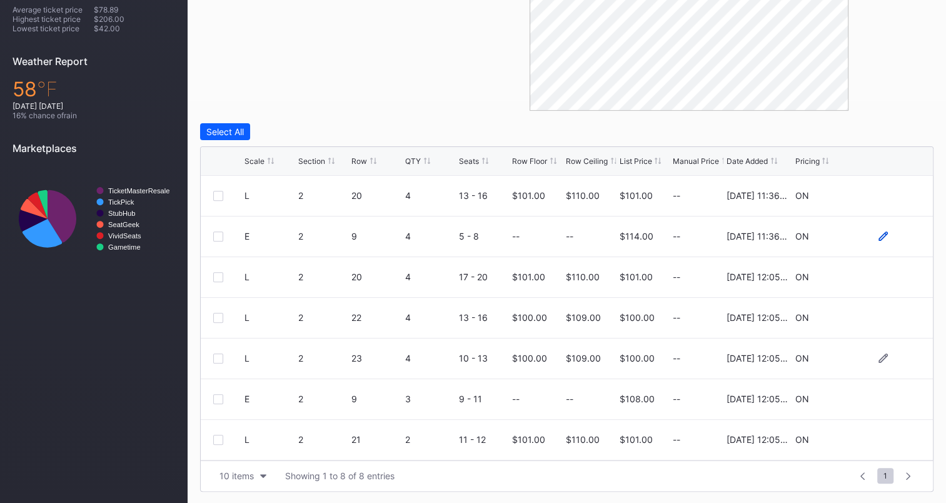
click at [879, 235] on icon at bounding box center [883, 235] width 9 height 9
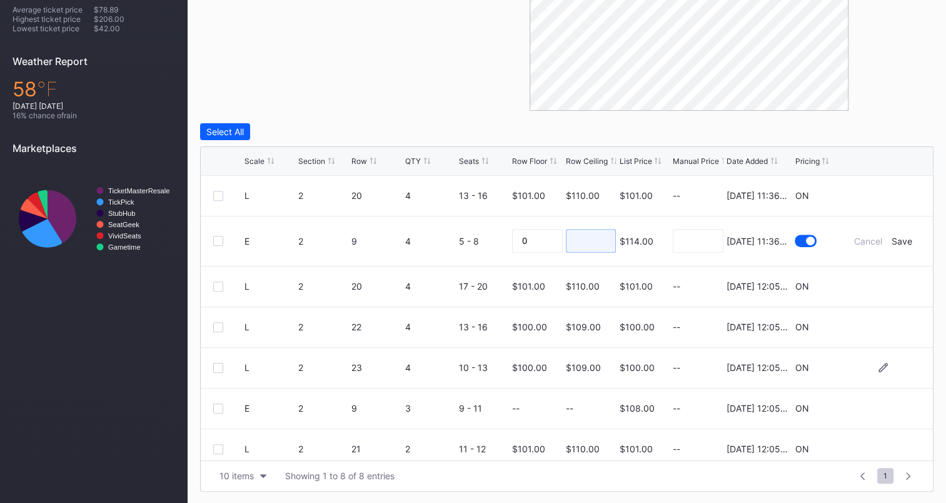
click at [600, 241] on input at bounding box center [591, 241] width 51 height 24
type input "90"
click at [892, 241] on div "Save" at bounding box center [902, 241] width 21 height 11
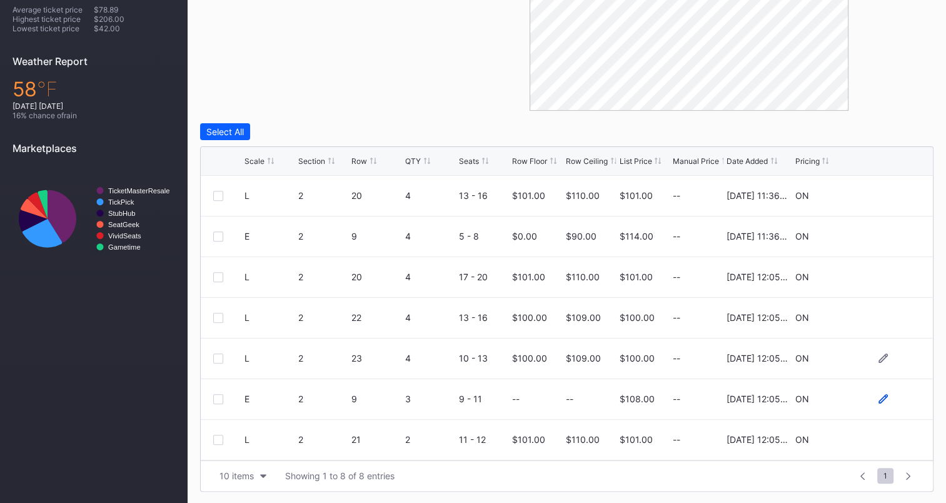
click at [879, 399] on icon at bounding box center [883, 398] width 9 height 9
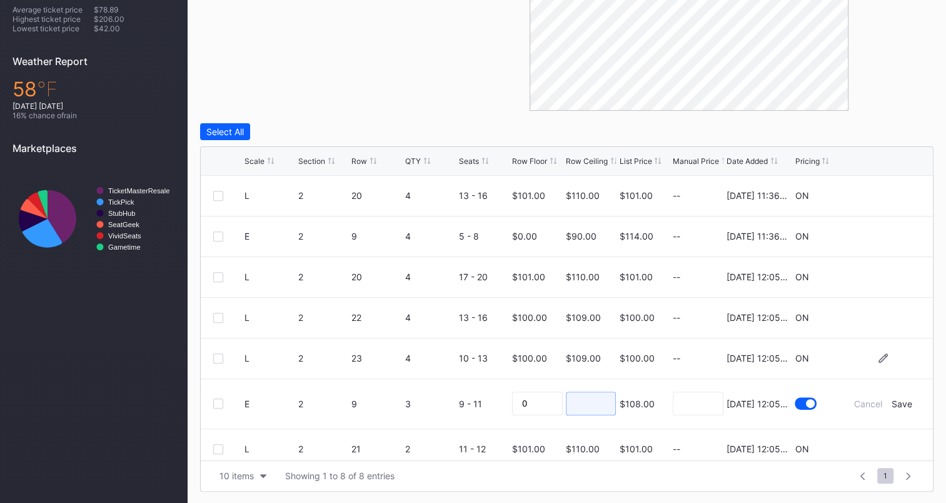
click at [596, 403] on input at bounding box center [591, 404] width 51 height 24
type input "89"
click at [898, 402] on div "Save" at bounding box center [902, 403] width 21 height 11
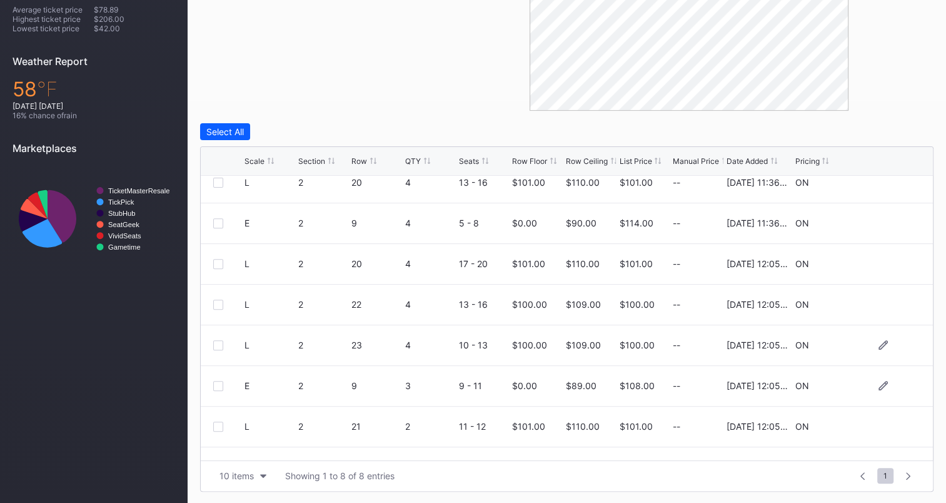
scroll to position [0, 0]
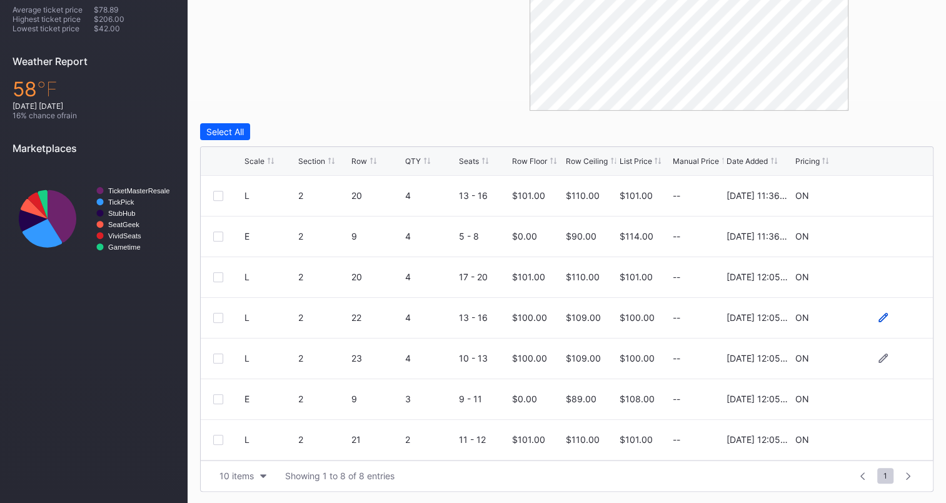
click at [879, 314] on icon at bounding box center [883, 317] width 9 height 9
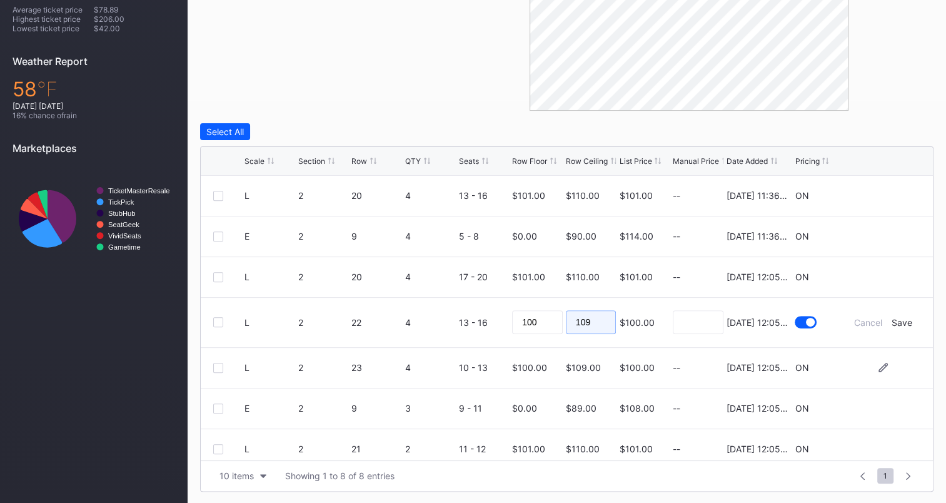
drag, startPoint x: 595, startPoint y: 322, endPoint x: 523, endPoint y: 318, distance: 72.7
click at [523, 318] on form "L 2 22 4 13 - 16 100 109 $100.00 [DATE] 12:05PM Cancel Save" at bounding box center [583, 322] width 676 height 49
click at [398, 442] on div "10 items Showing 1 to 8 of 8 entries 1 ... -1 0 1 2 3 ... 1" at bounding box center [567, 475] width 732 height 31
click at [603, 320] on input "9" at bounding box center [591, 322] width 51 height 24
type input "91"
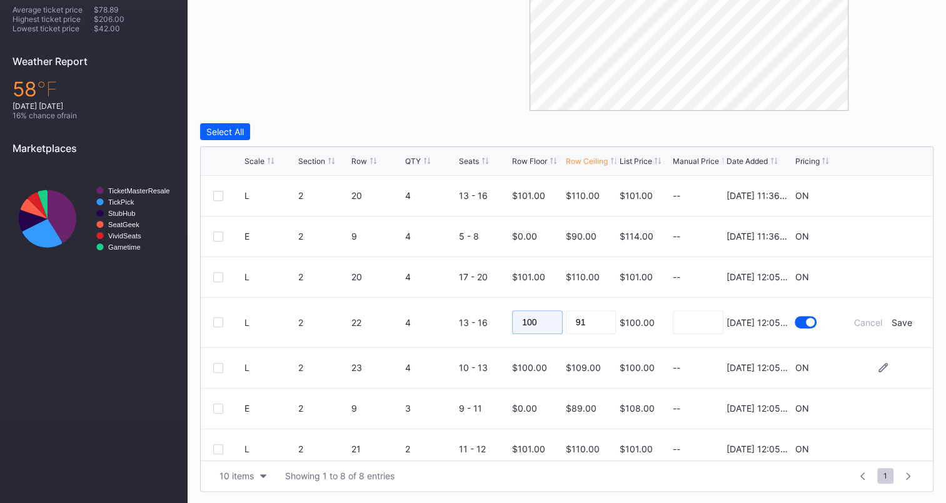
click at [533, 320] on input "100" at bounding box center [537, 322] width 51 height 24
type input "1"
click at [892, 319] on div "Save" at bounding box center [902, 322] width 21 height 11
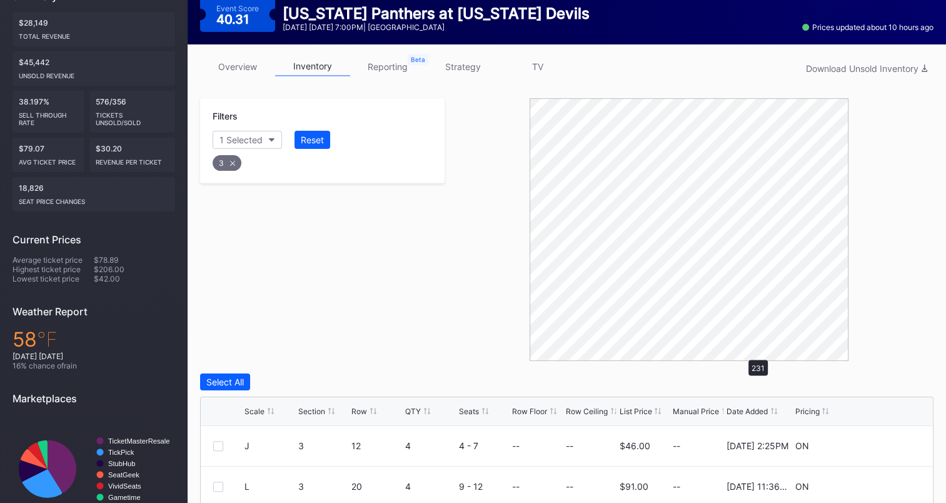
scroll to position [403, 0]
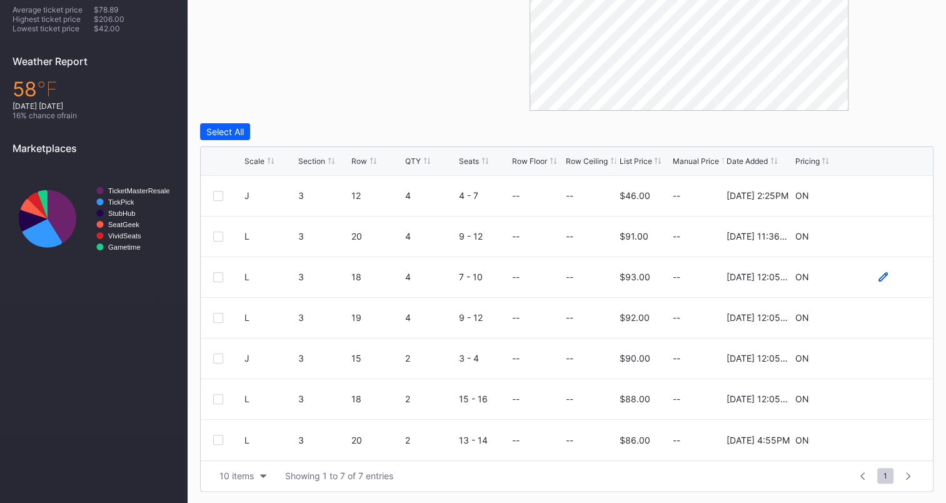
click at [883, 278] on icon at bounding box center [883, 276] width 9 height 9
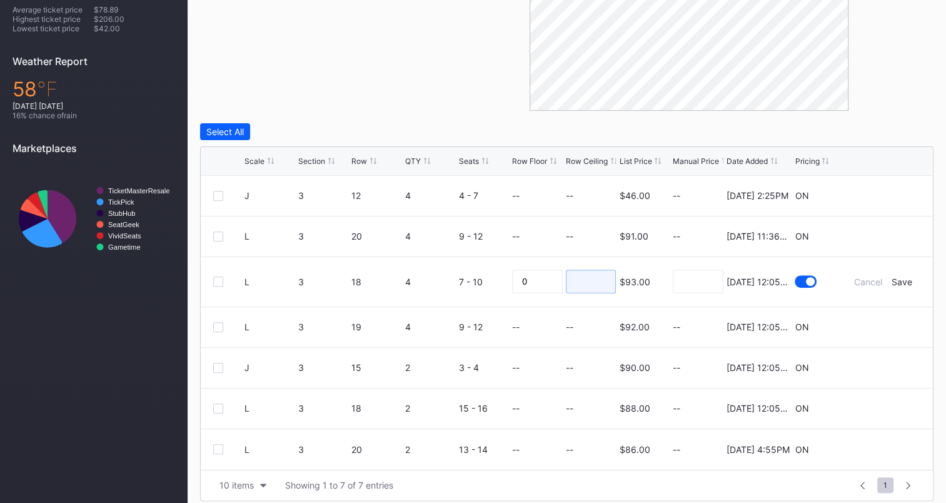
click at [579, 280] on input at bounding box center [591, 282] width 51 height 24
type input "83"
click at [906, 282] on div "Save" at bounding box center [902, 281] width 21 height 11
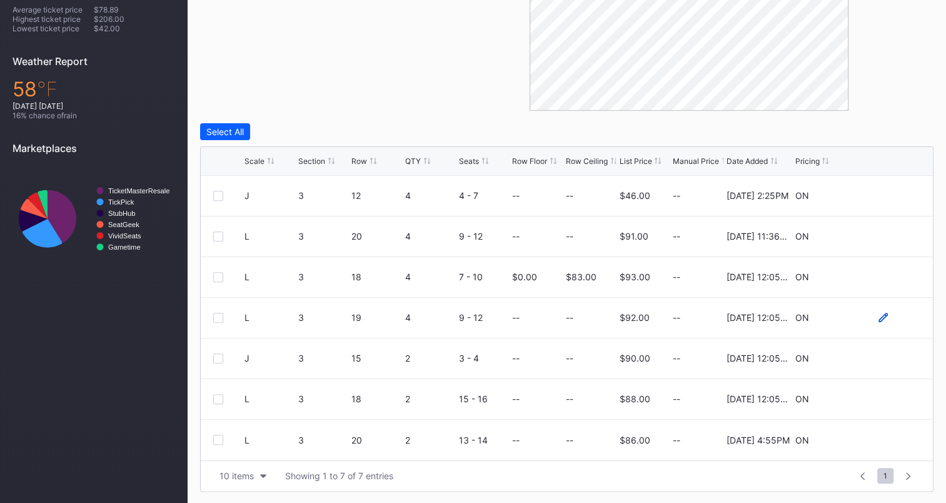
click at [879, 317] on icon at bounding box center [883, 317] width 9 height 9
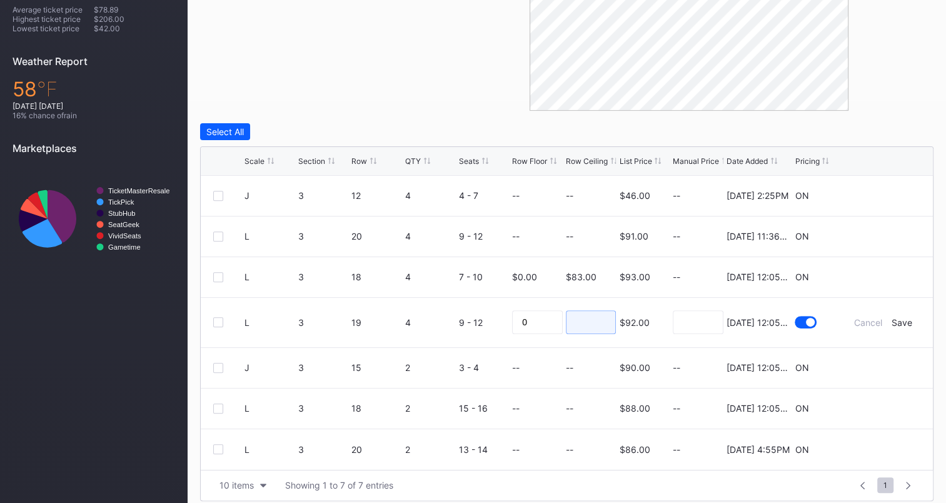
click at [579, 312] on input at bounding box center [591, 322] width 51 height 24
type input "81"
click at [911, 323] on div "Save" at bounding box center [902, 322] width 21 height 11
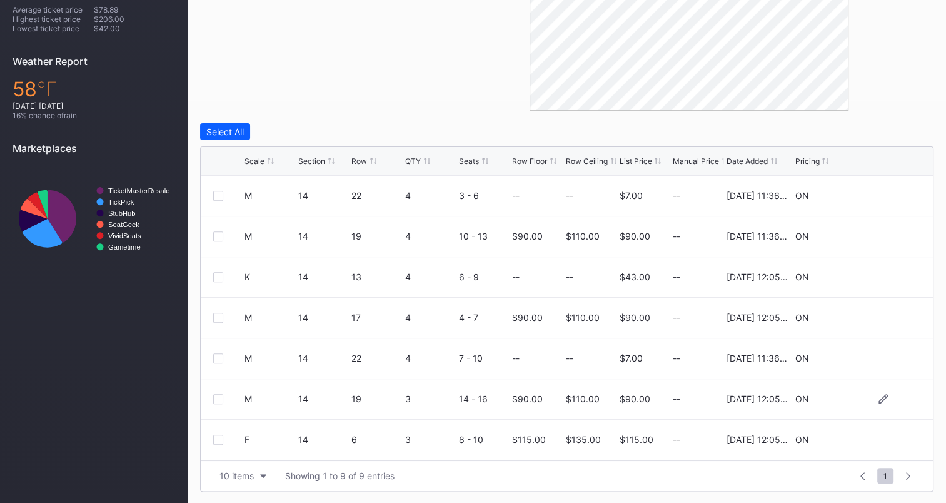
scroll to position [340, 0]
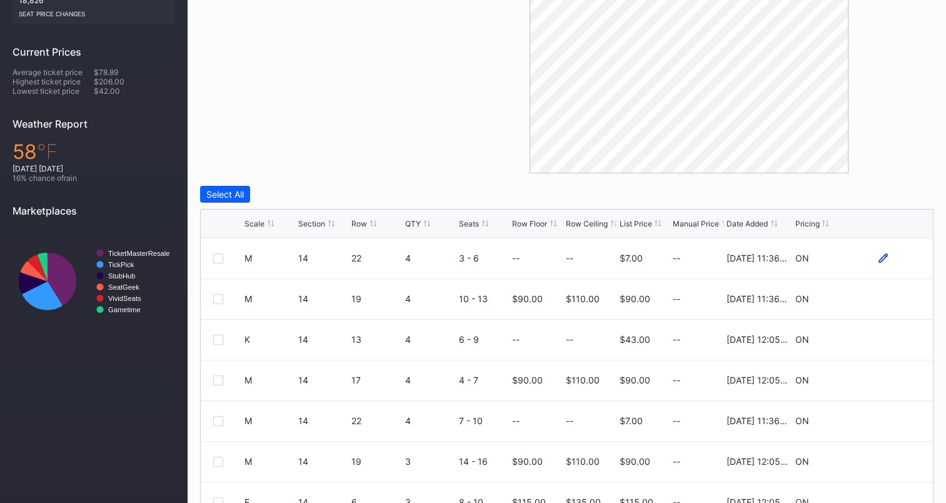
click at [879, 255] on icon at bounding box center [883, 257] width 9 height 9
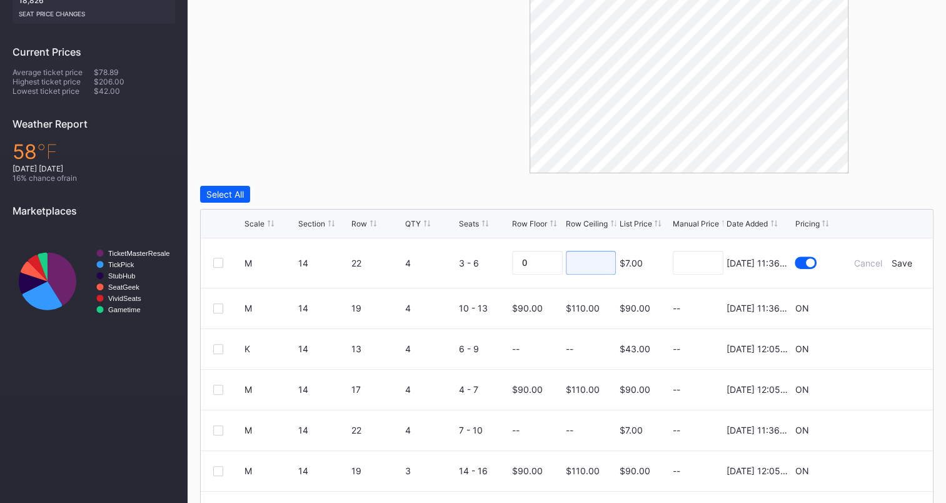
click at [594, 267] on input at bounding box center [591, 263] width 51 height 24
click at [812, 190] on div "Select All" at bounding box center [567, 194] width 734 height 17
click at [572, 253] on input at bounding box center [591, 263] width 51 height 24
drag, startPoint x: 762, startPoint y: 193, endPoint x: 754, endPoint y: 195, distance: 8.3
click at [762, 193] on div "Select All" at bounding box center [567, 194] width 734 height 17
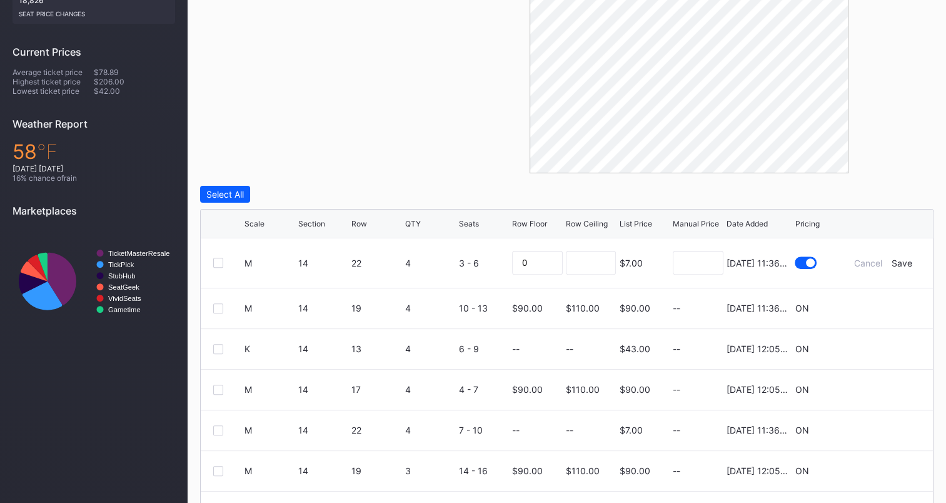
scroll to position [403, 0]
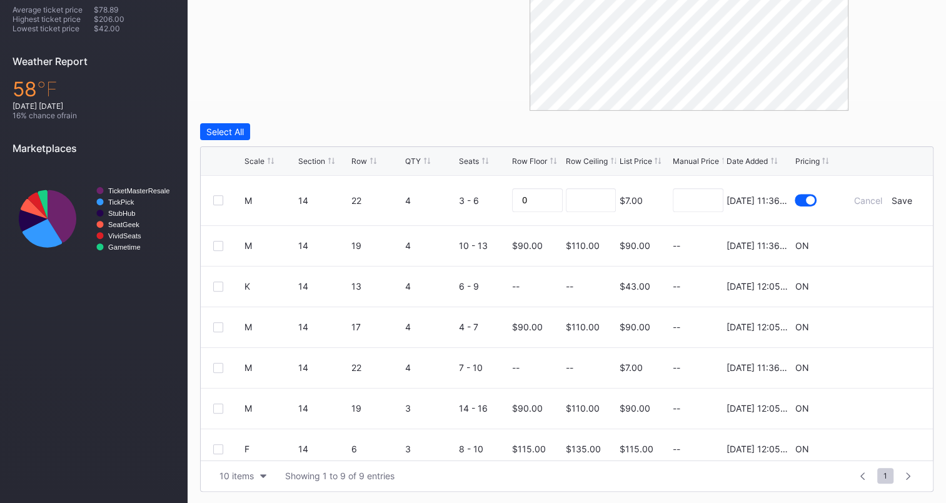
click at [860, 133] on div "Select All" at bounding box center [567, 131] width 734 height 17
click at [857, 203] on div "Cancel" at bounding box center [868, 200] width 28 height 11
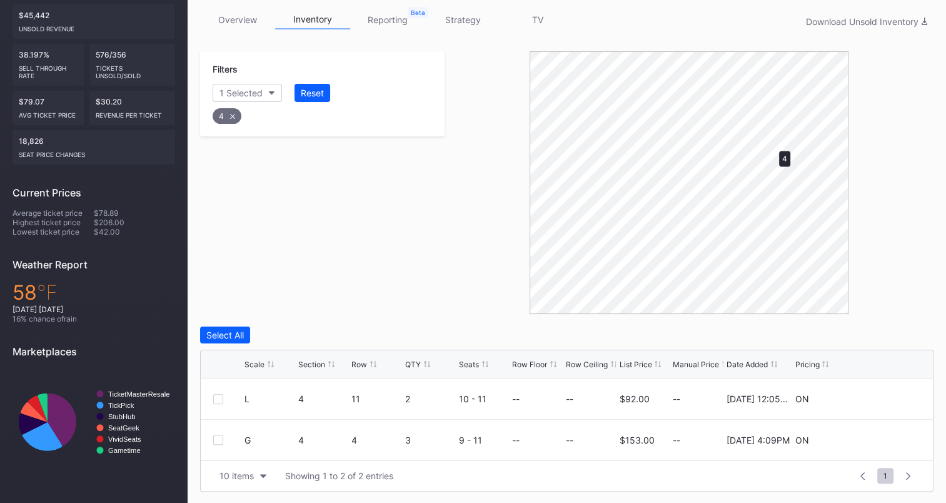
scroll to position [340, 0]
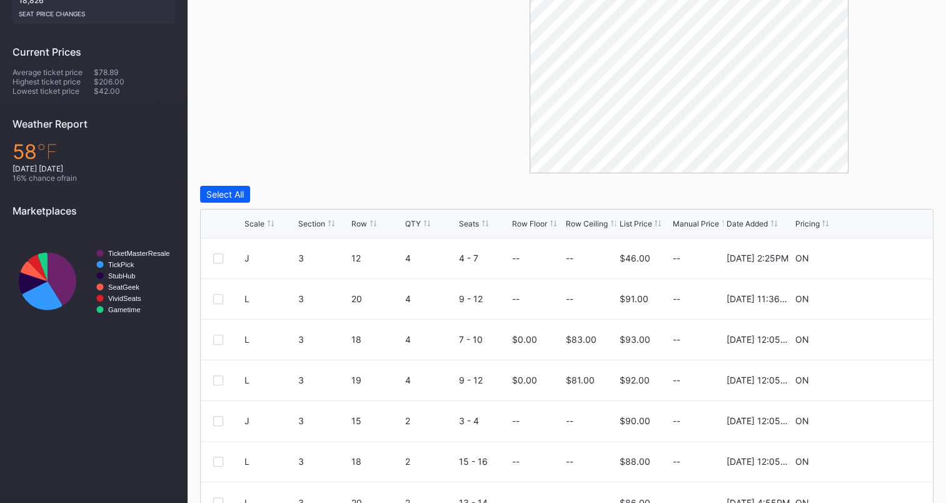
click at [343, 183] on div "Filters 1 Selected Reset 3 Select All Scale Section Row QTY Seats Row Floor Row…" at bounding box center [567, 233] width 734 height 644
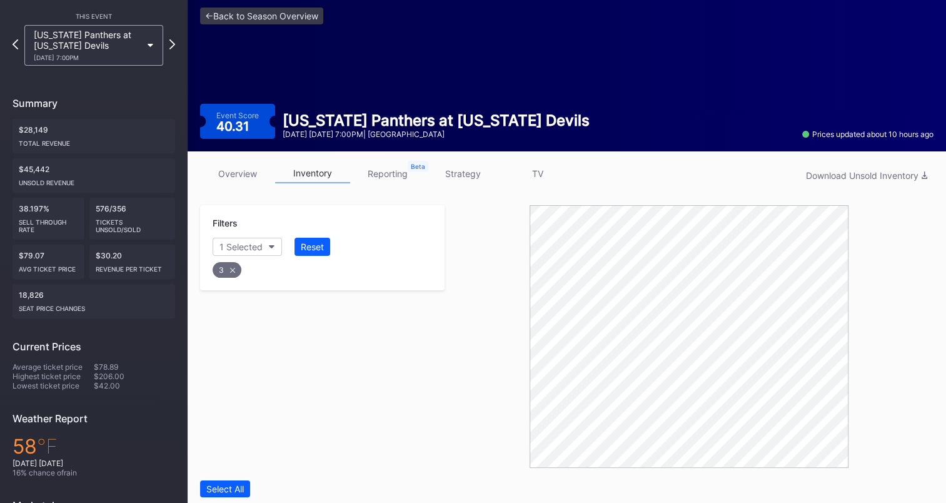
scroll to position [0, 0]
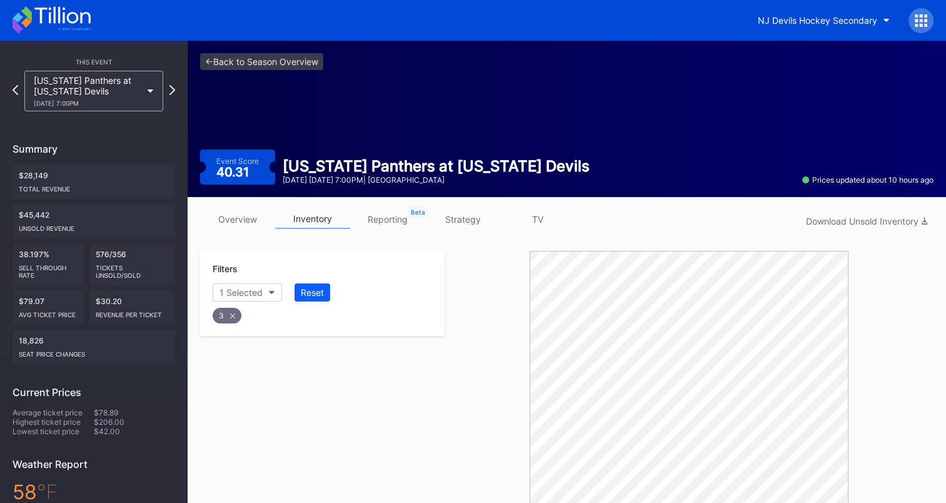
click at [57, 17] on icon at bounding box center [52, 20] width 78 height 28
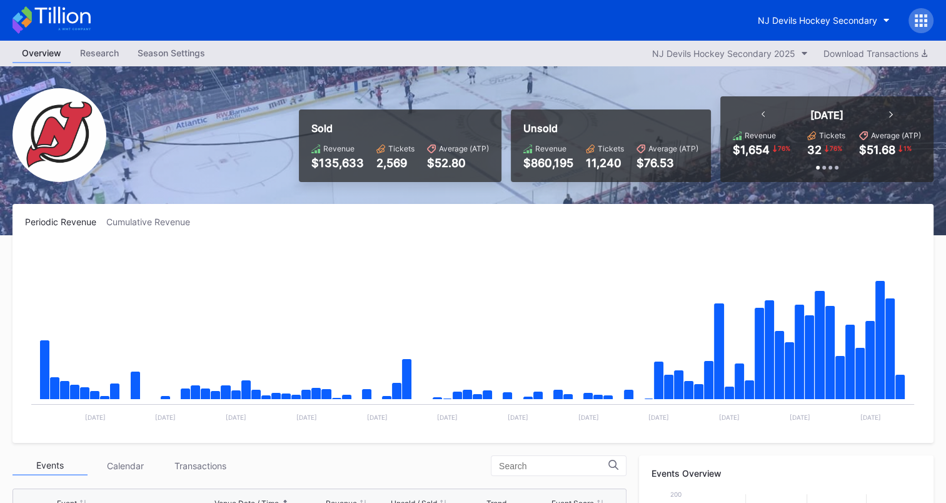
scroll to position [313, 0]
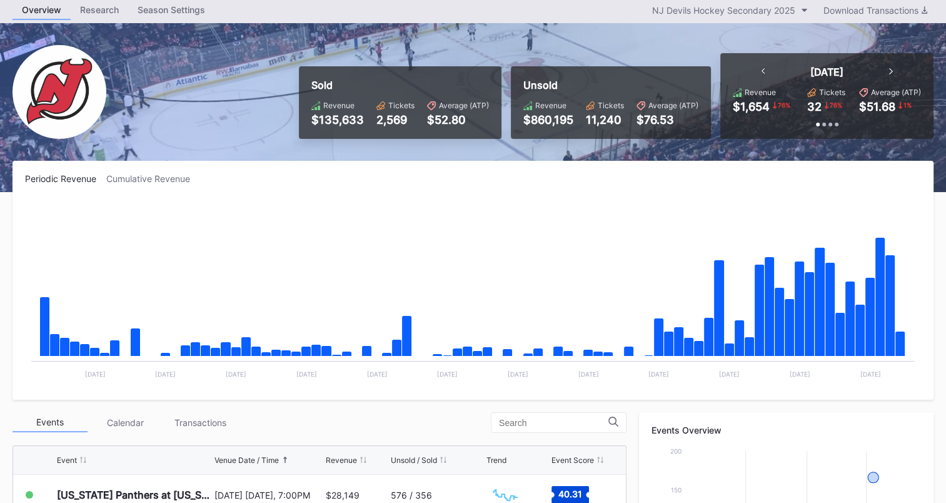
scroll to position [125, 0]
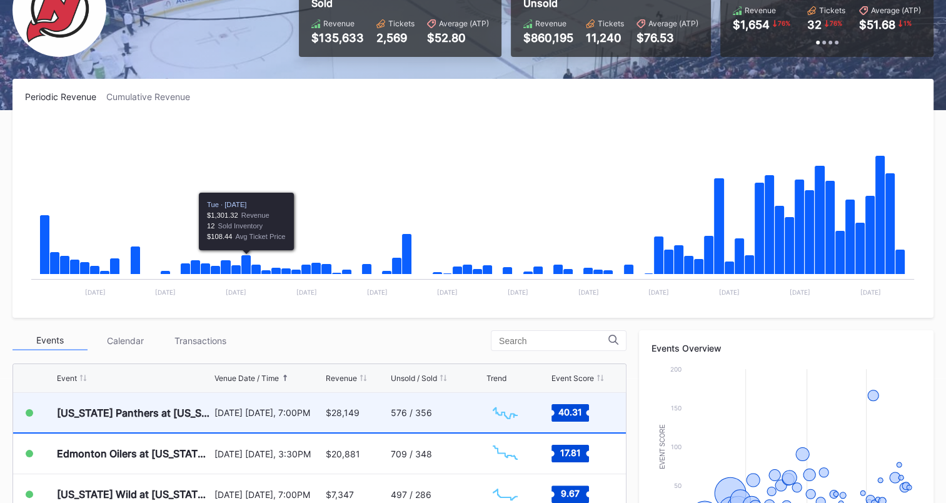
click at [449, 404] on div "576 / 356" at bounding box center [437, 412] width 93 height 39
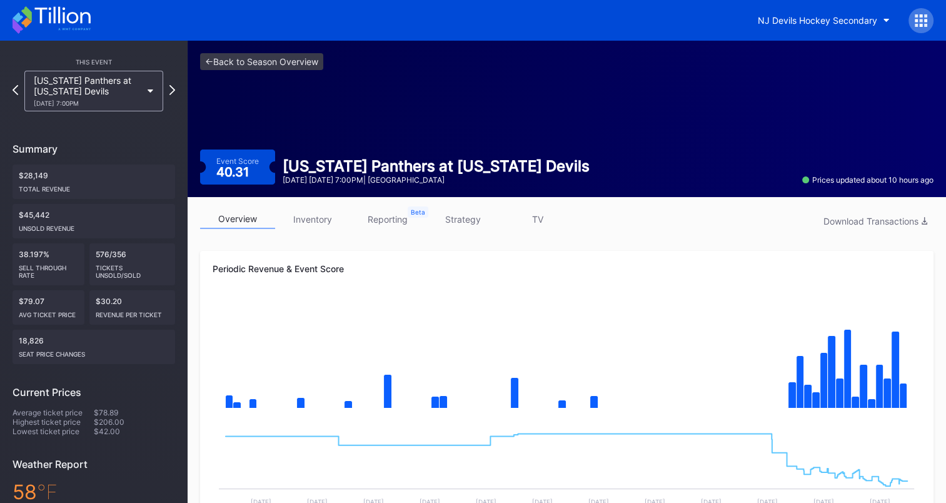
click at [310, 220] on link "inventory" at bounding box center [312, 219] width 75 height 19
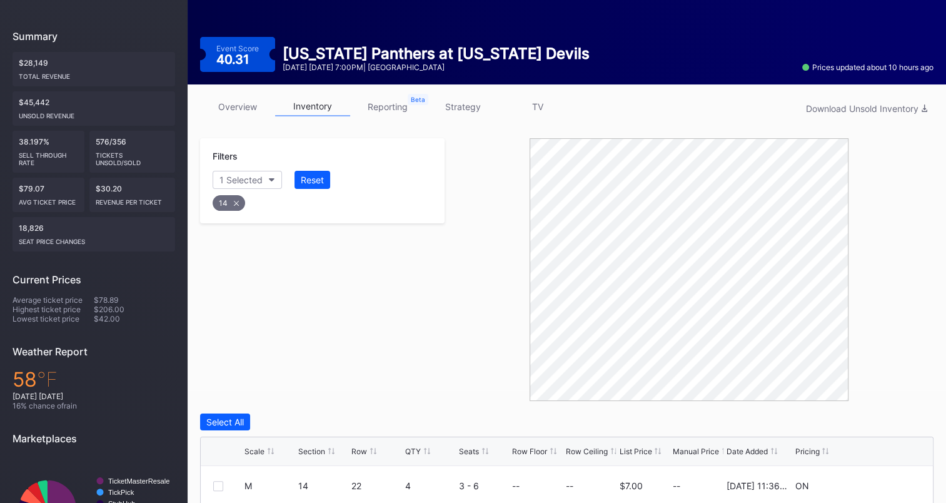
scroll to position [63, 0]
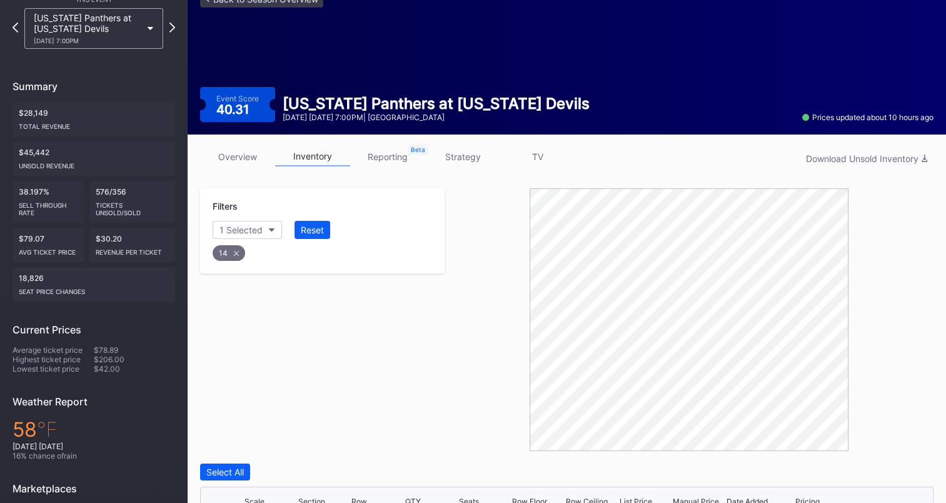
click at [226, 163] on link "overview" at bounding box center [237, 156] width 75 height 19
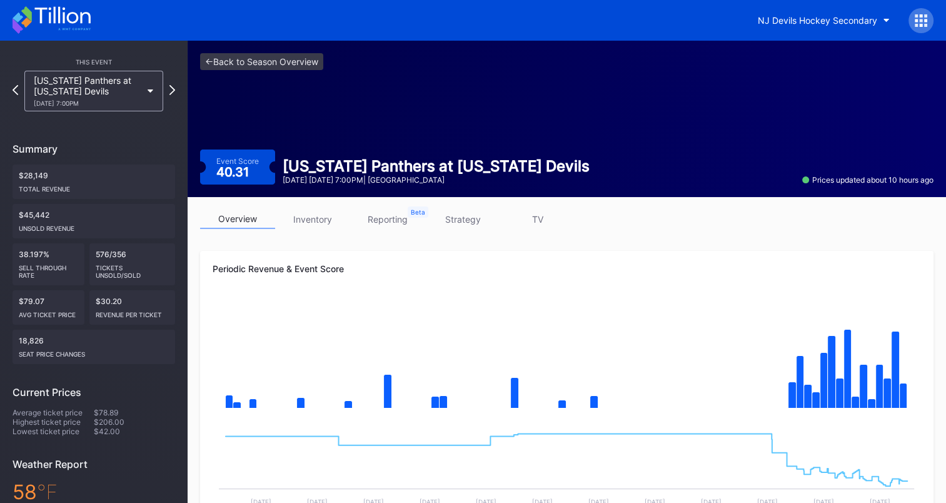
click at [37, 20] on icon at bounding box center [52, 20] width 78 height 28
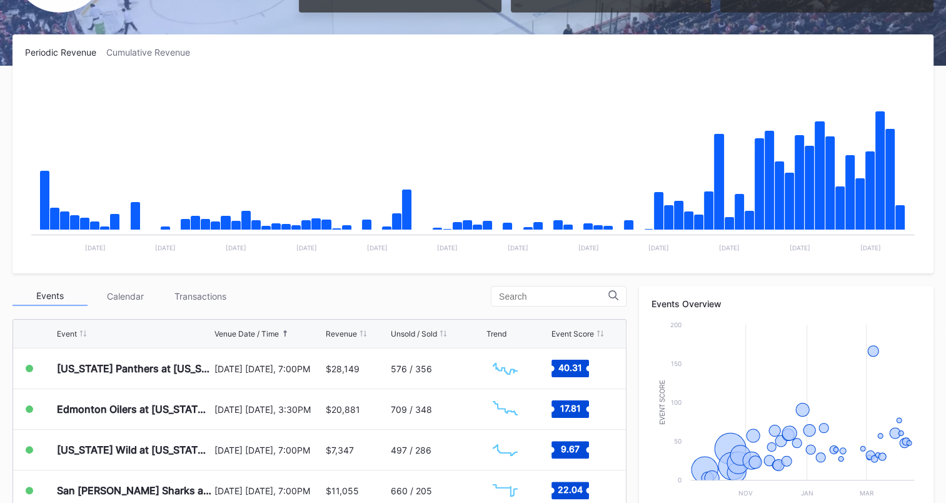
scroll to position [250, 0]
